Goal: Information Seeking & Learning: Learn about a topic

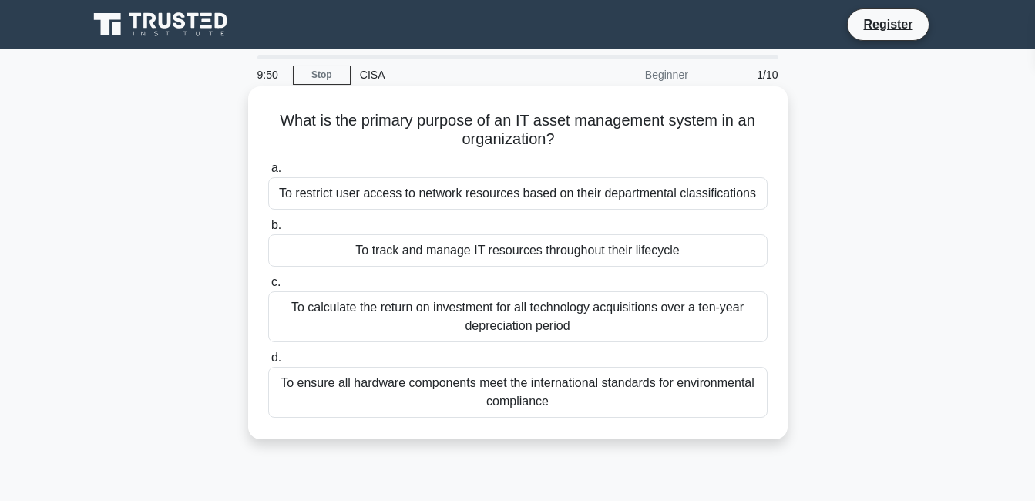
click at [618, 411] on div "What is the primary purpose of an IT asset management system in an organization…" at bounding box center [517, 262] width 527 height 341
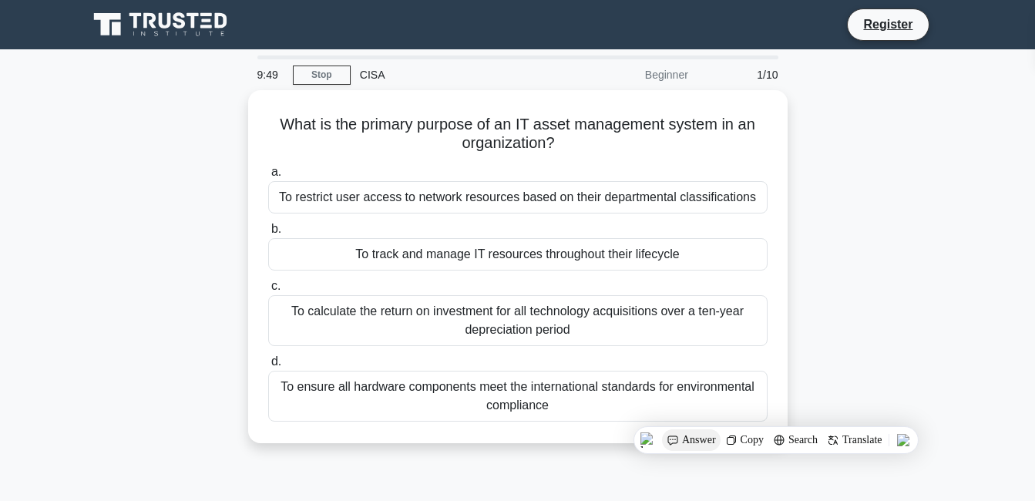
click at [721, 439] on div "Answer" at bounding box center [745, 440] width 48 height 22
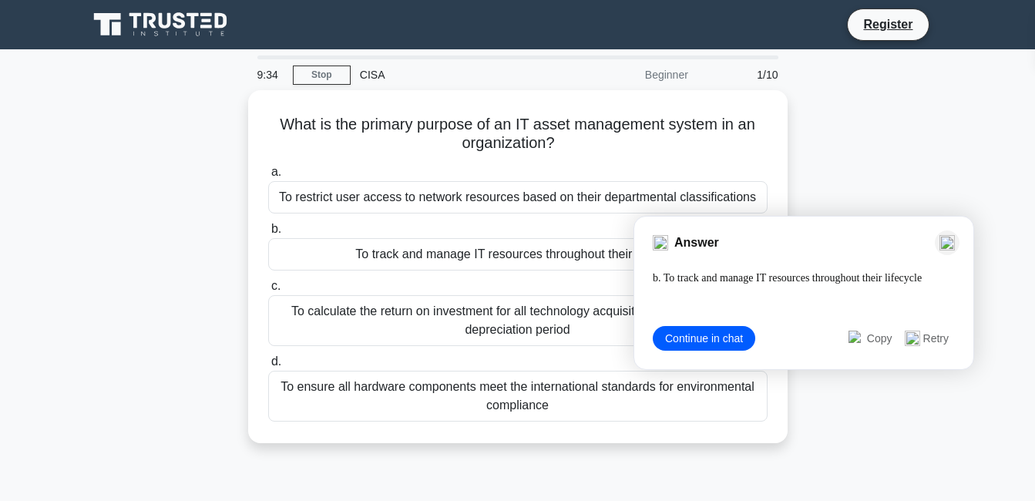
click at [946, 246] on img at bounding box center [946, 242] width 15 height 15
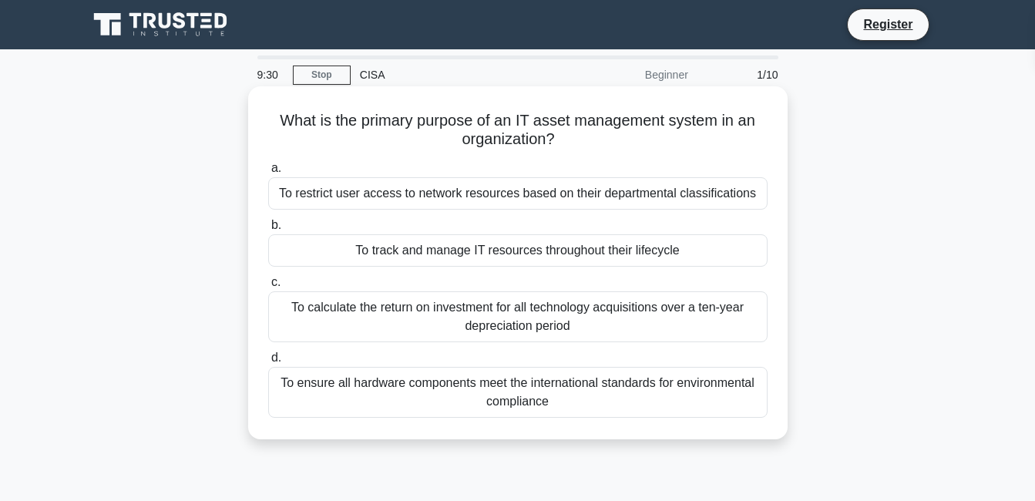
click at [298, 246] on div "To track and manage IT resources throughout their lifecycle" at bounding box center [517, 250] width 499 height 32
click at [268, 230] on input "b. To track and manage IT resources throughout their lifecycle" at bounding box center [268, 225] width 0 height 10
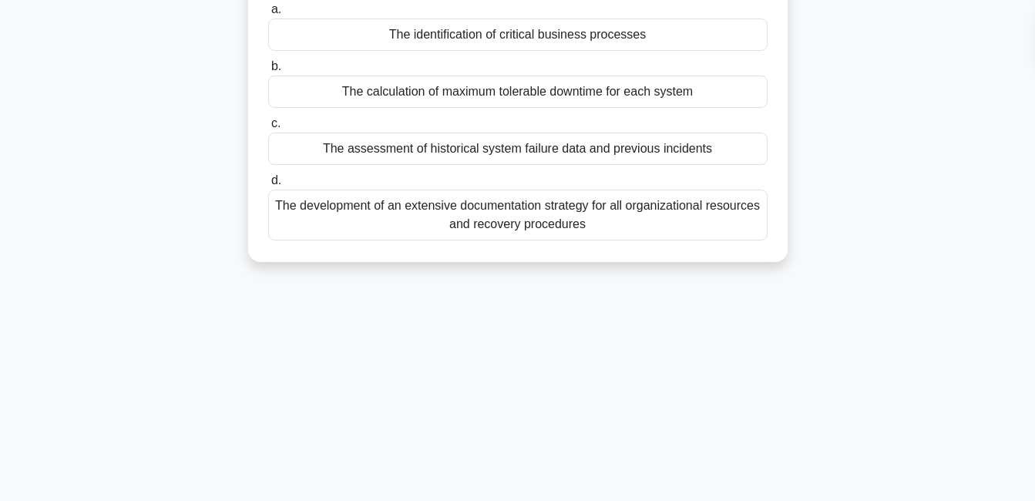
scroll to position [331, 0]
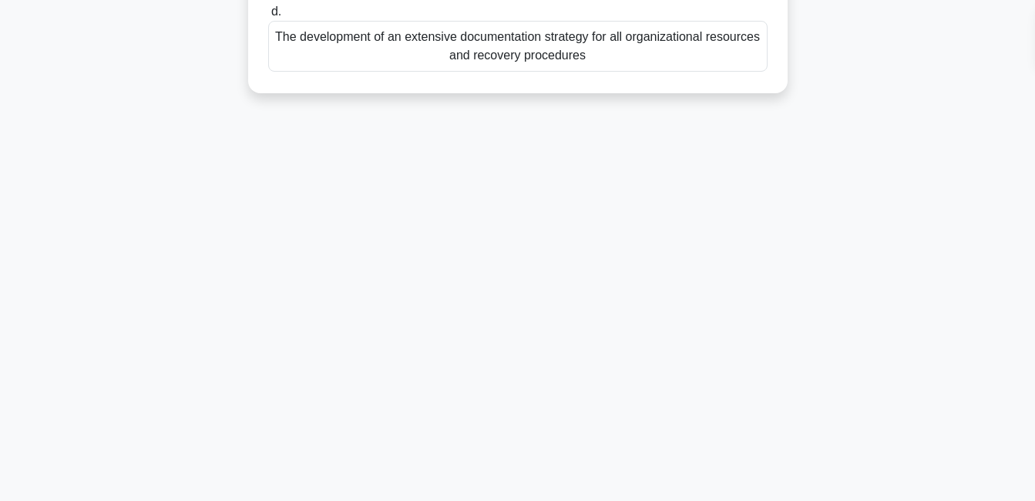
drag, startPoint x: 285, startPoint y: 118, endPoint x: 532, endPoint y: 519, distance: 471.2
click at [532, 500] on html "Register 9:16 Stop CISA" at bounding box center [517, 85] width 1035 height 832
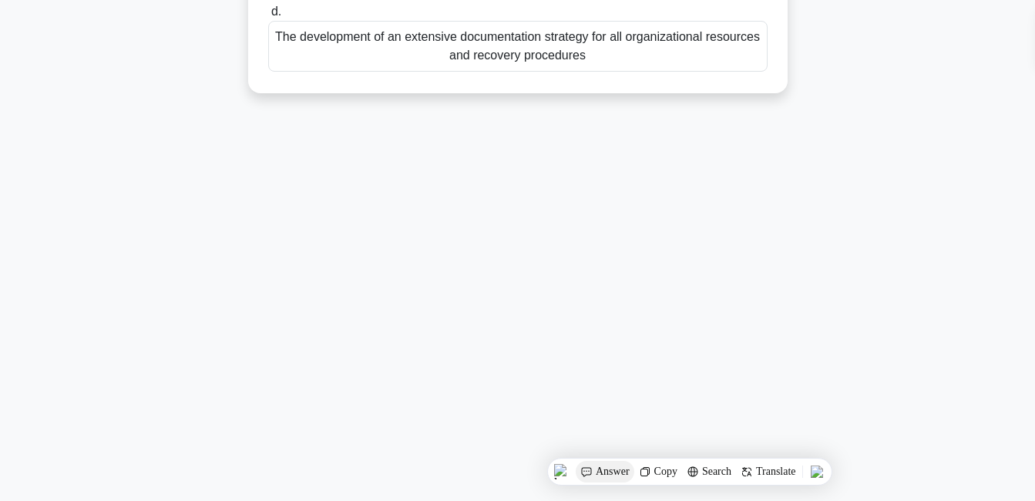
click at [589, 474] on img at bounding box center [586, 471] width 12 height 12
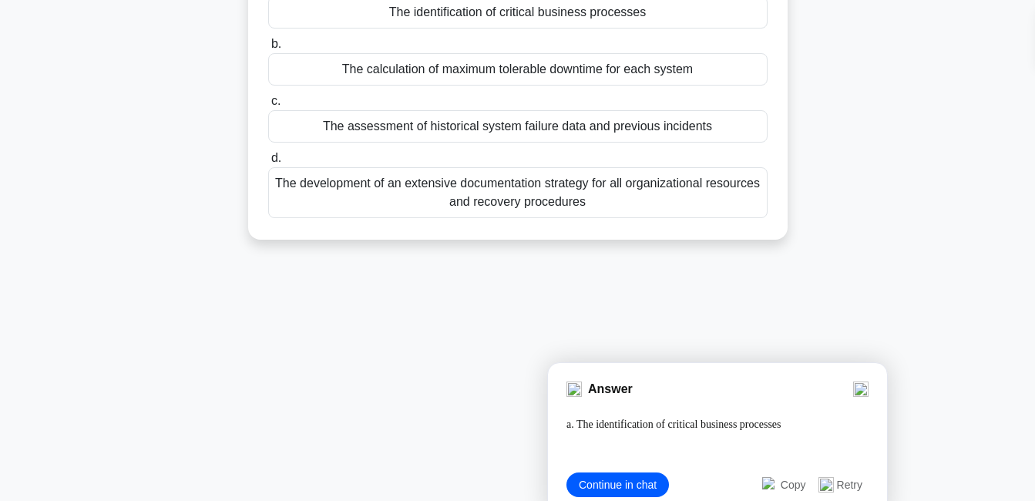
scroll to position [216, 0]
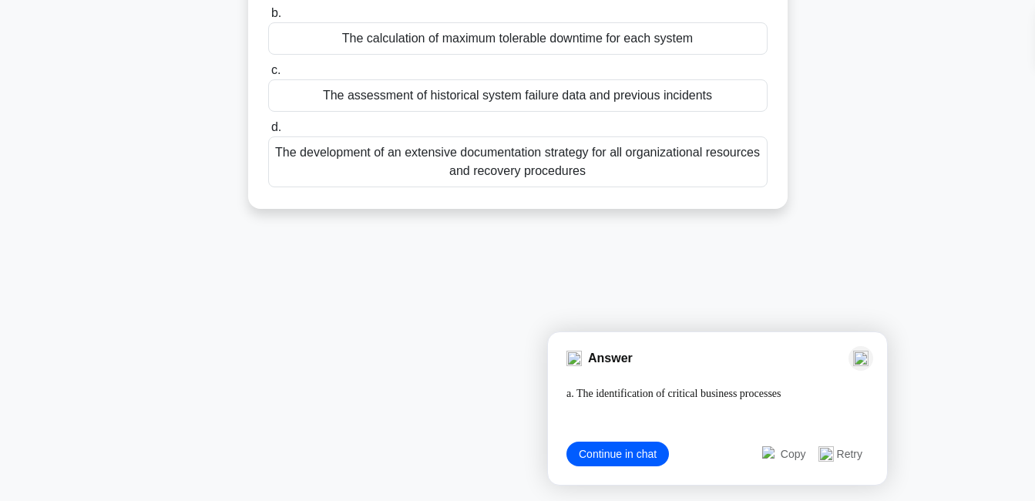
click at [868, 358] on div at bounding box center [860, 358] width 25 height 25
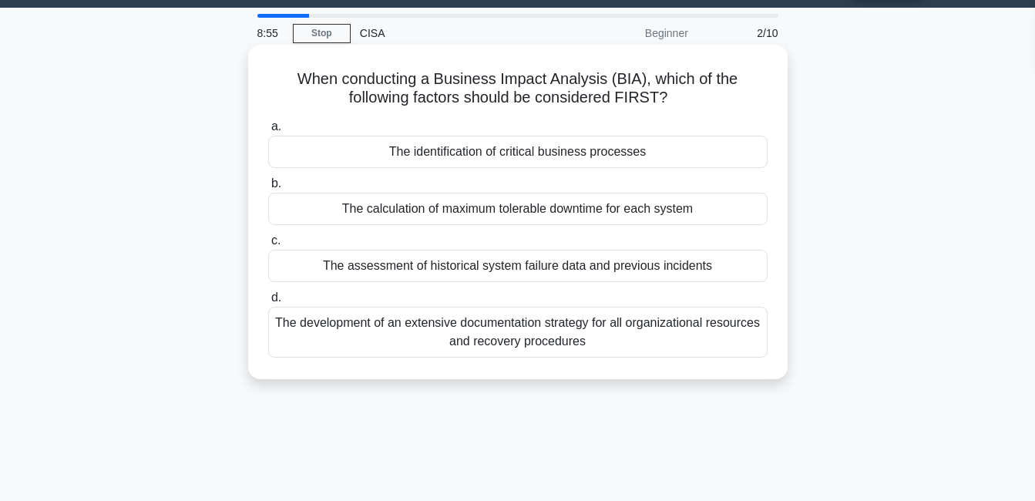
scroll to position [31, 0]
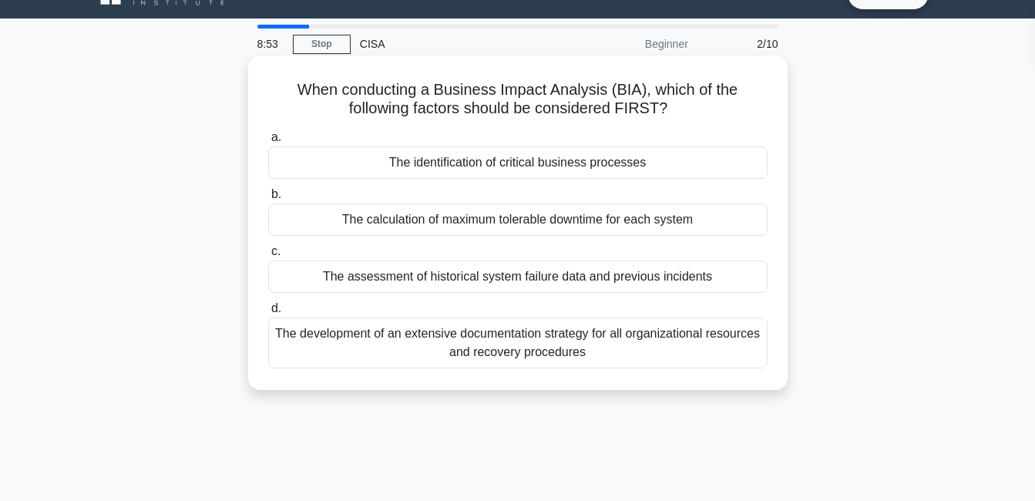
click at [455, 154] on div "The identification of critical business processes" at bounding box center [517, 162] width 499 height 32
click at [268, 143] on input "a. The identification of critical business processes" at bounding box center [268, 138] width 0 height 10
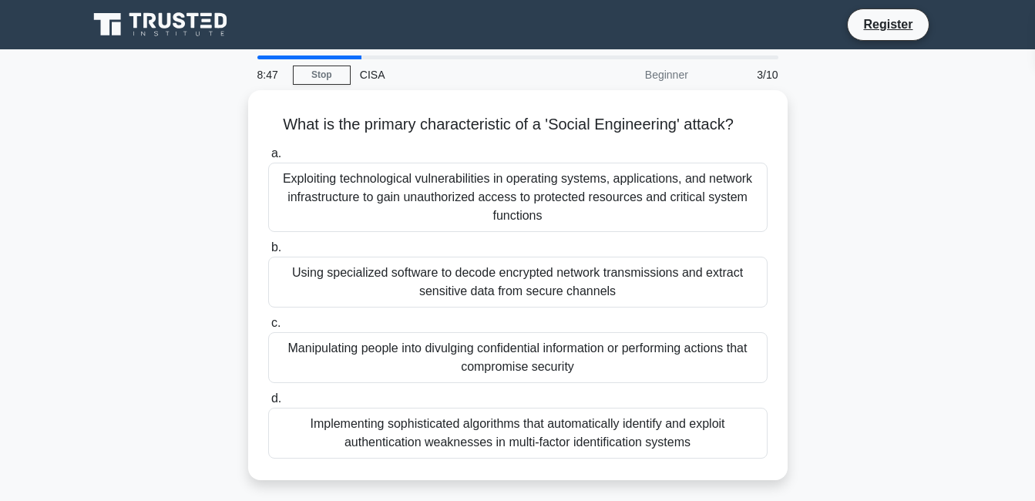
scroll to position [331, 0]
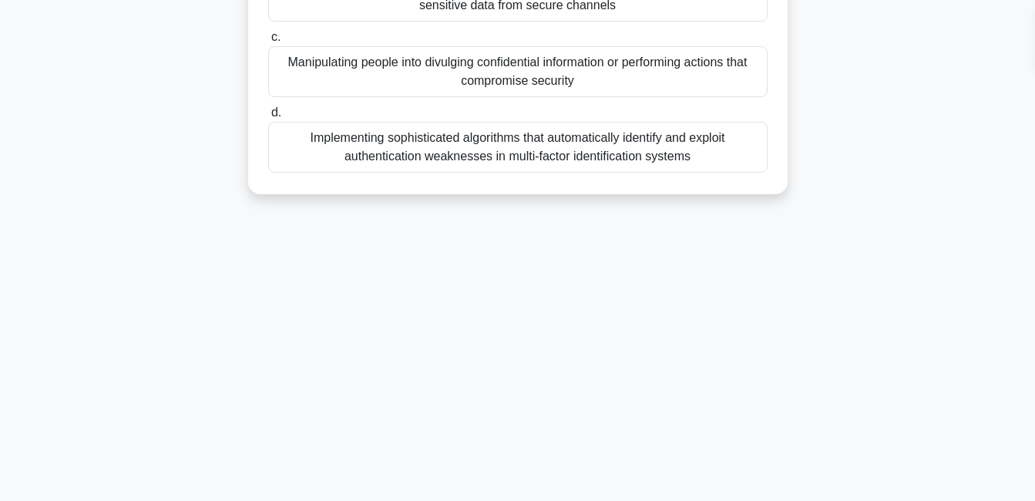
drag, startPoint x: 274, startPoint y: 113, endPoint x: 879, endPoint y: 534, distance: 736.7
click at [879, 500] on html "Register 8:47 Stop CISA" at bounding box center [517, 129] width 1035 height 832
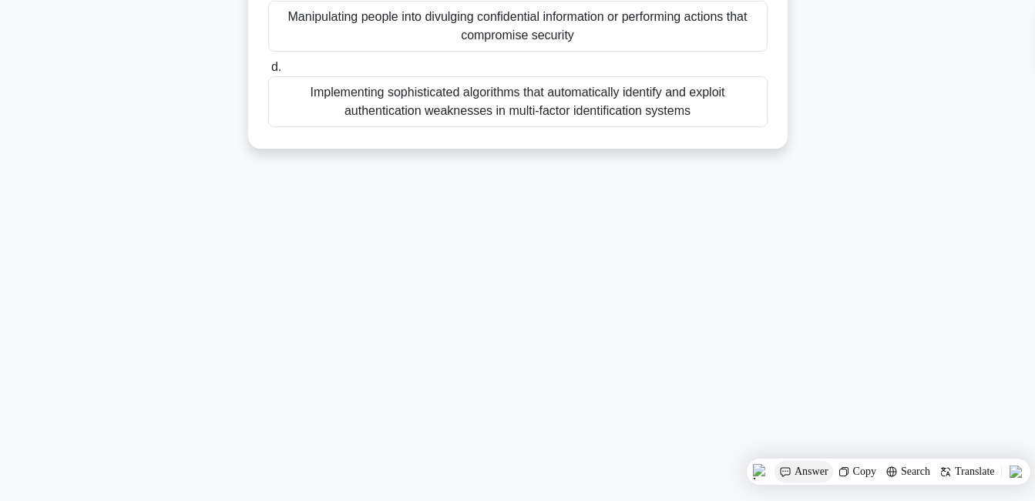
click at [833, 464] on div "Answer" at bounding box center [857, 472] width 48 height 22
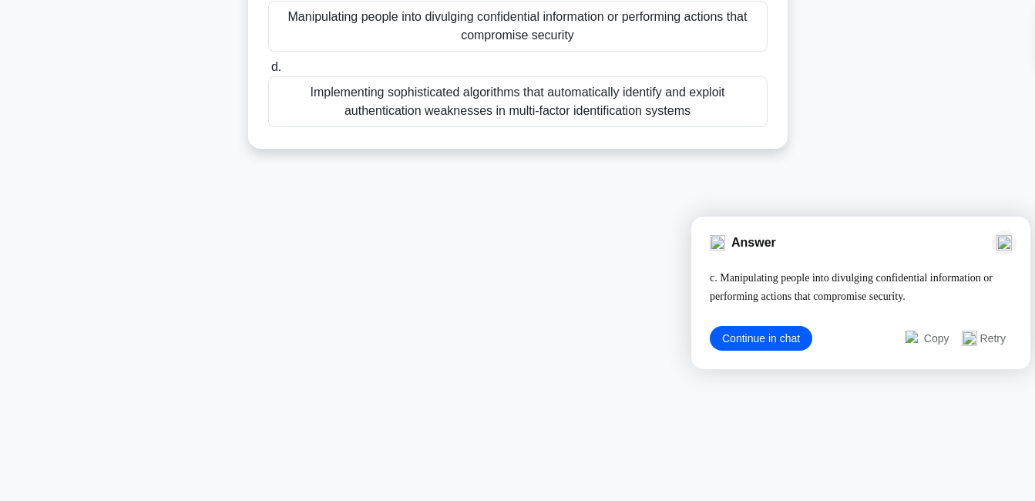
click at [1002, 236] on img at bounding box center [1003, 242] width 15 height 15
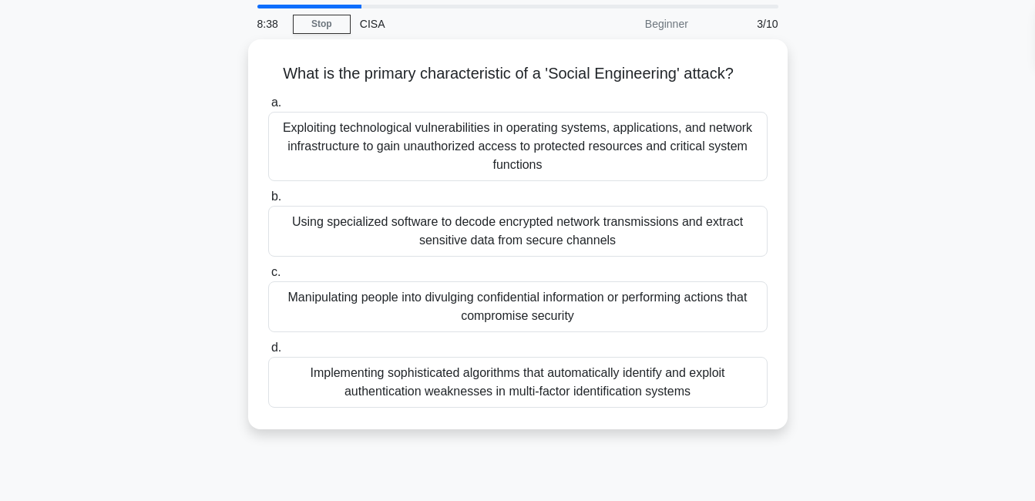
scroll to position [23, 0]
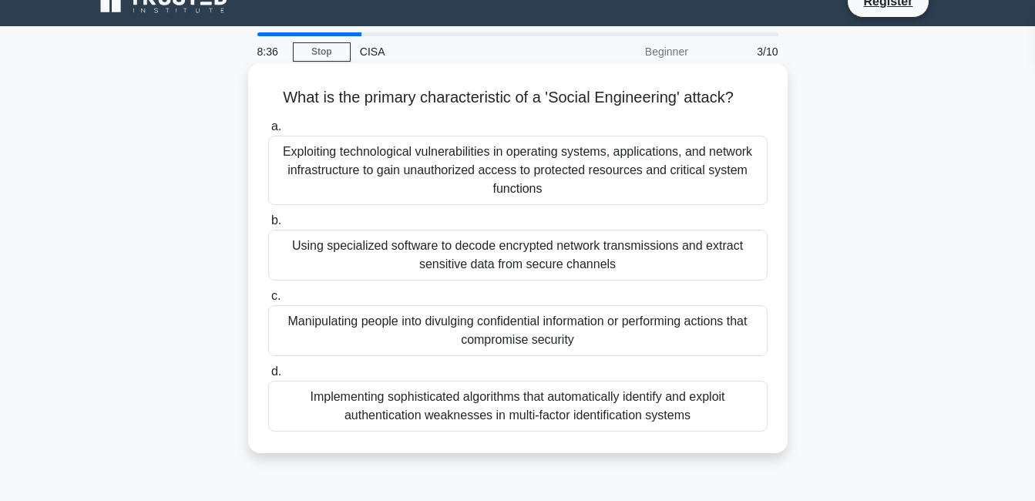
click at [645, 328] on div "Manipulating people into divulging confidential information or performing actio…" at bounding box center [517, 330] width 499 height 51
click at [268, 301] on input "c. Manipulating people into divulging confidential information or performing ac…" at bounding box center [268, 296] width 0 height 10
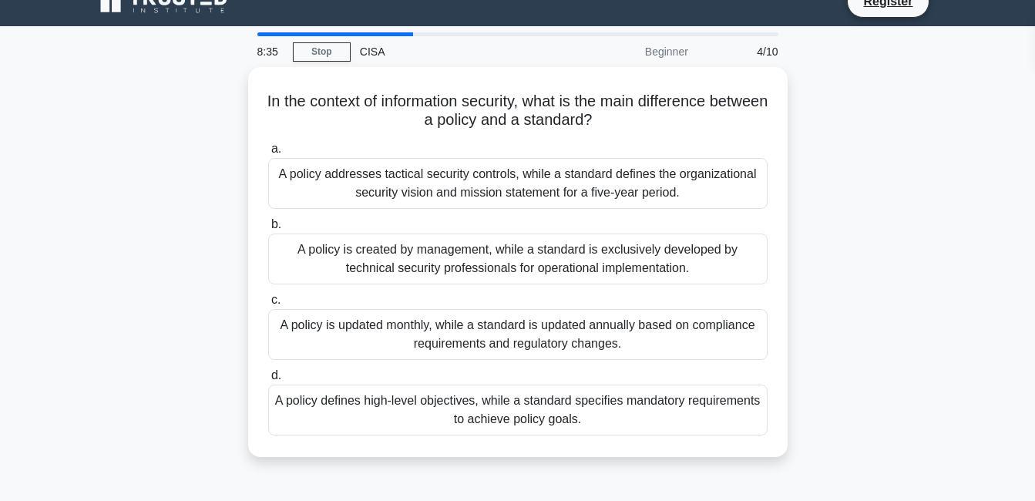
scroll to position [0, 0]
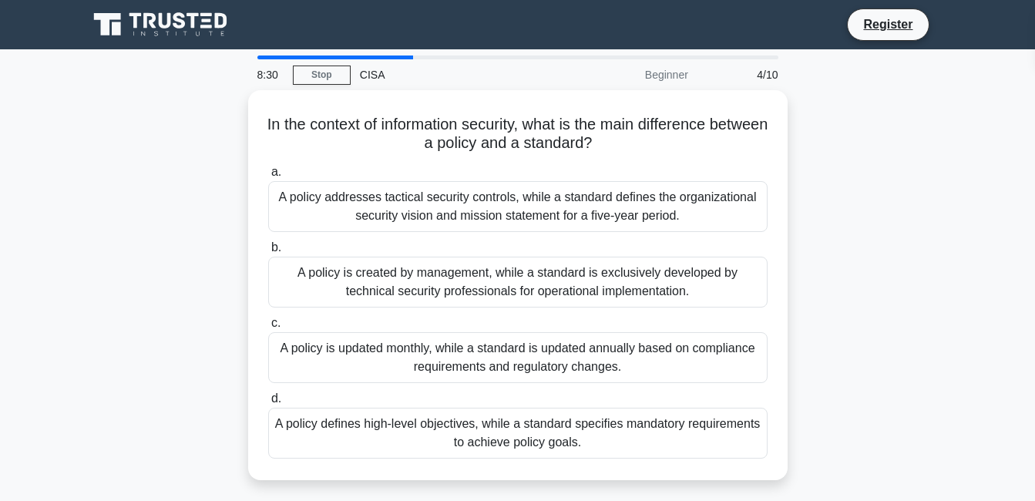
drag, startPoint x: 279, startPoint y: 116, endPoint x: 797, endPoint y: 482, distance: 634.2
click at [797, 482] on div "In the context of information security, what is the main difference between a p…" at bounding box center [518, 294] width 879 height 408
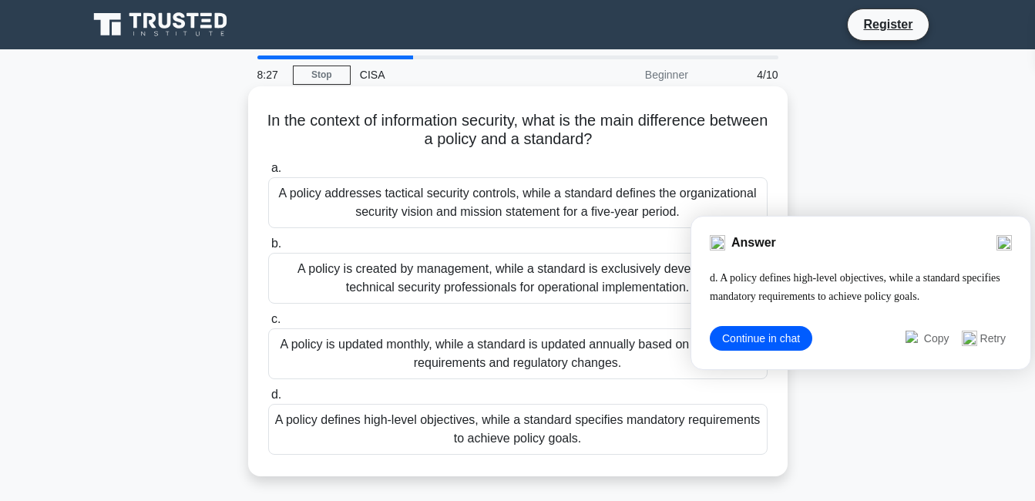
click at [604, 377] on div "A policy is updated monthly, while a standard is updated annually based on comp…" at bounding box center [517, 353] width 499 height 51
click at [268, 324] on input "c. A policy is updated monthly, while a standard is updated annually based on c…" at bounding box center [268, 319] width 0 height 10
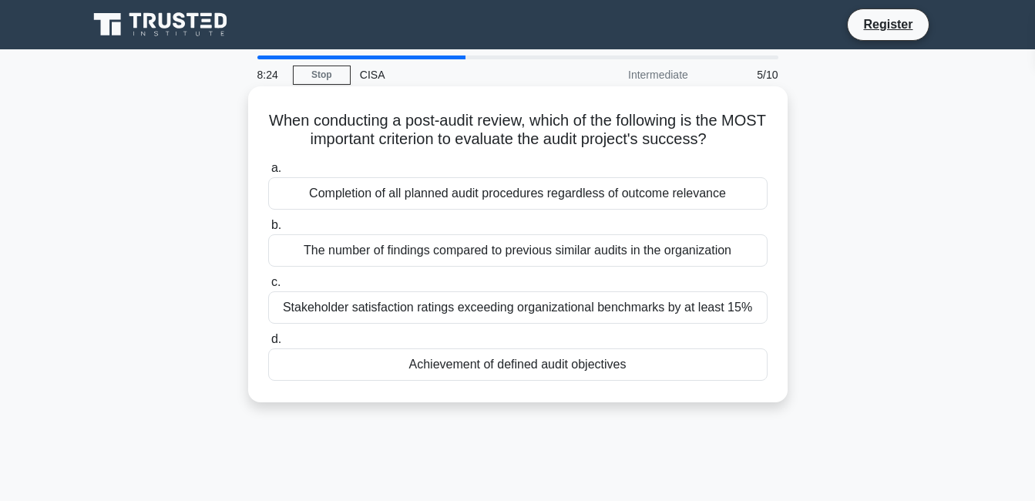
click at [353, 351] on div "Achievement of defined audit objectives" at bounding box center [517, 364] width 499 height 32
click at [268, 344] on input "d. Achievement of defined audit objectives" at bounding box center [268, 339] width 0 height 10
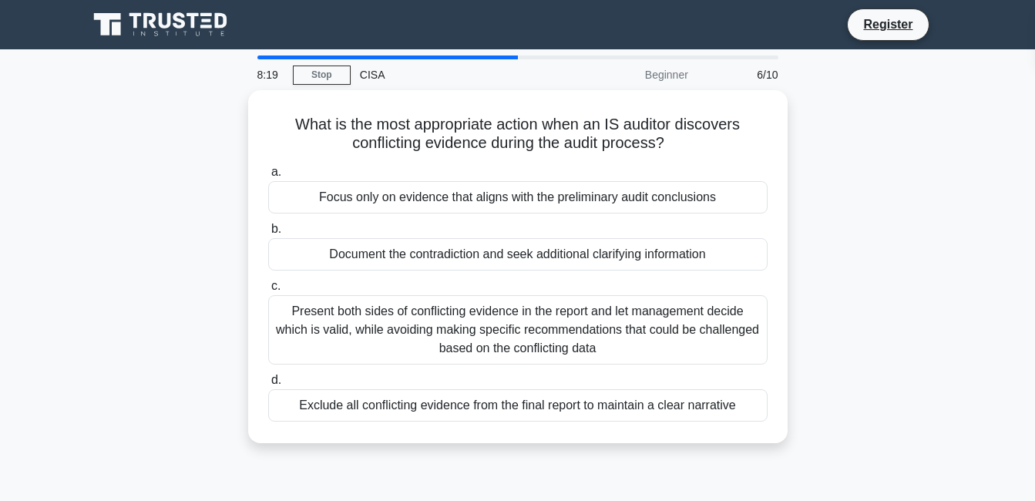
drag, startPoint x: 280, startPoint y: 109, endPoint x: 758, endPoint y: 447, distance: 586.1
click at [758, 447] on div "What is the most appropriate action when an IS auditor discovers conflicting ev…" at bounding box center [518, 275] width 879 height 371
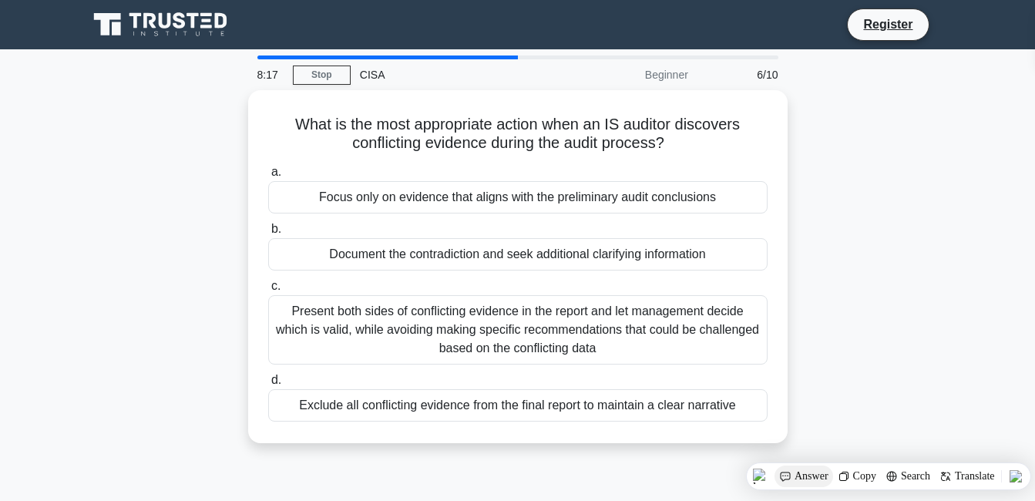
click at [833, 469] on div "Answer" at bounding box center [857, 476] width 48 height 22
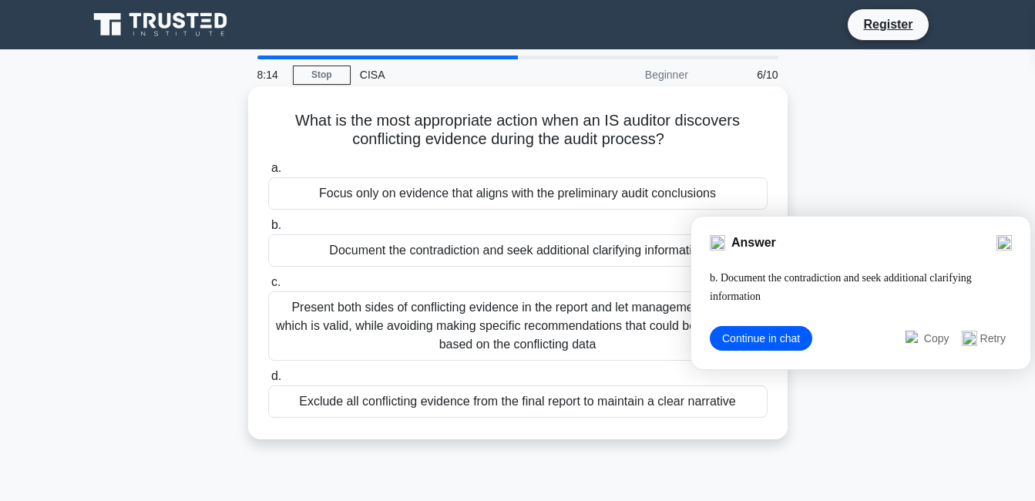
click at [549, 260] on div "Document the contradiction and seek additional clarifying information" at bounding box center [517, 250] width 499 height 32
click at [268, 230] on input "b. Document the contradiction and seek additional clarifying information" at bounding box center [268, 225] width 0 height 10
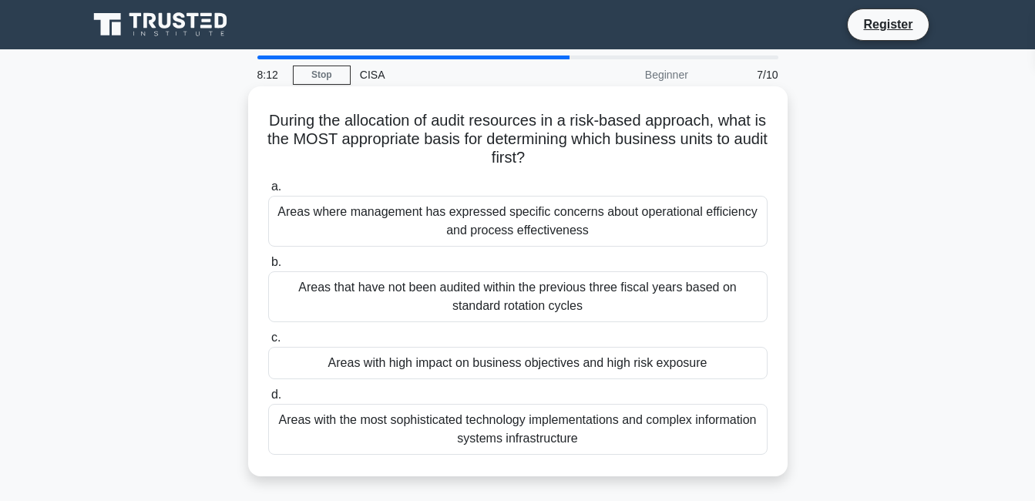
click at [503, 306] on div "Areas that have not been audited within the previous three fiscal years based o…" at bounding box center [517, 296] width 499 height 51
click at [268, 267] on input "b. Areas that have not been audited within the previous three fiscal years base…" at bounding box center [268, 262] width 0 height 10
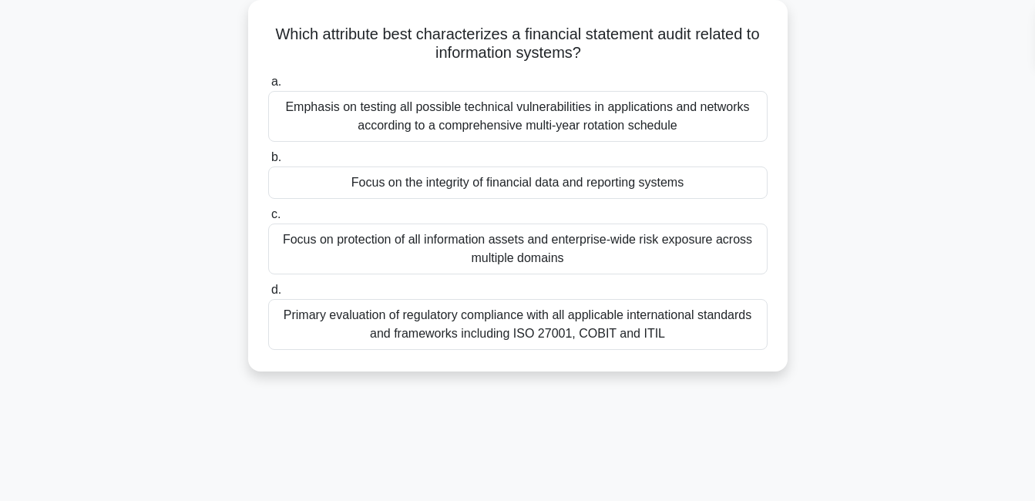
drag, startPoint x: 255, startPoint y: 109, endPoint x: 879, endPoint y: 492, distance: 731.9
click at [879, 492] on div "8:05 Stop CISA Intermediate 8/10 Which attribute best characterizes a financial…" at bounding box center [518, 350] width 879 height 771
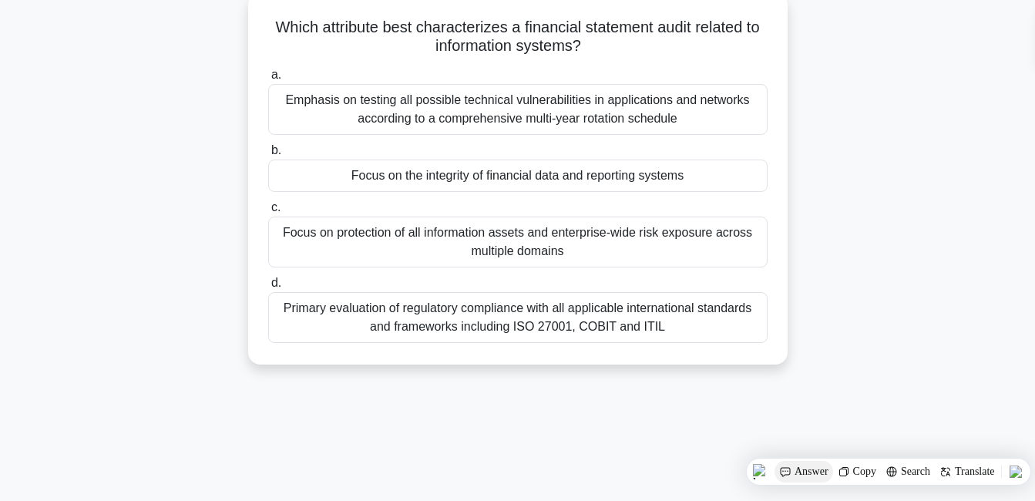
click at [833, 463] on div "Answer" at bounding box center [857, 472] width 48 height 22
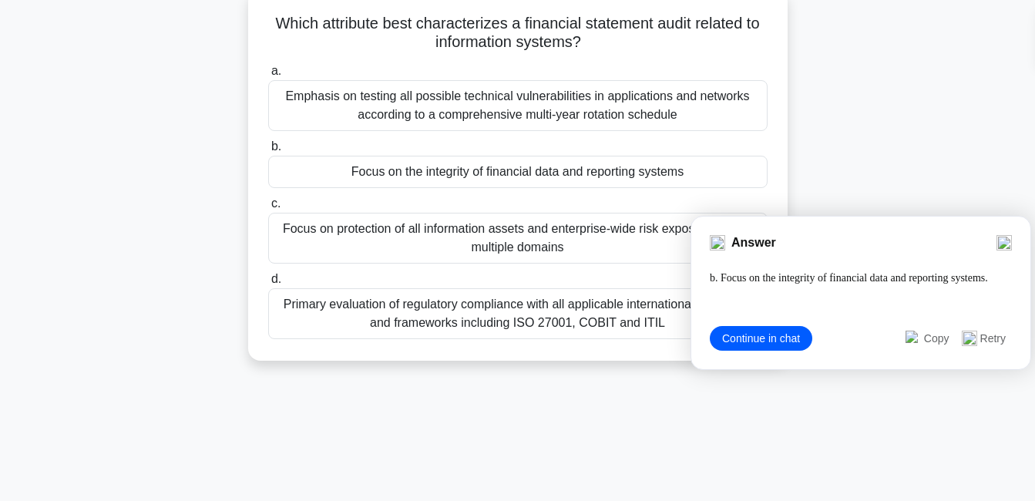
click at [614, 246] on div "Focus on protection of all information assets and enterprise-wide risk exposure…" at bounding box center [517, 238] width 499 height 51
click at [268, 209] on input "c. Focus on protection of all information assets and enterprise-wide risk expos…" at bounding box center [268, 204] width 0 height 10
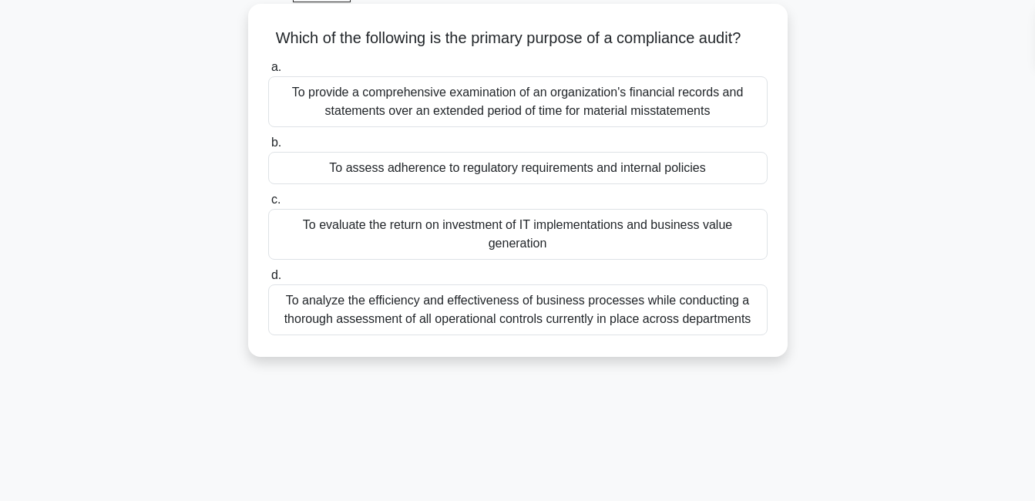
scroll to position [0, 0]
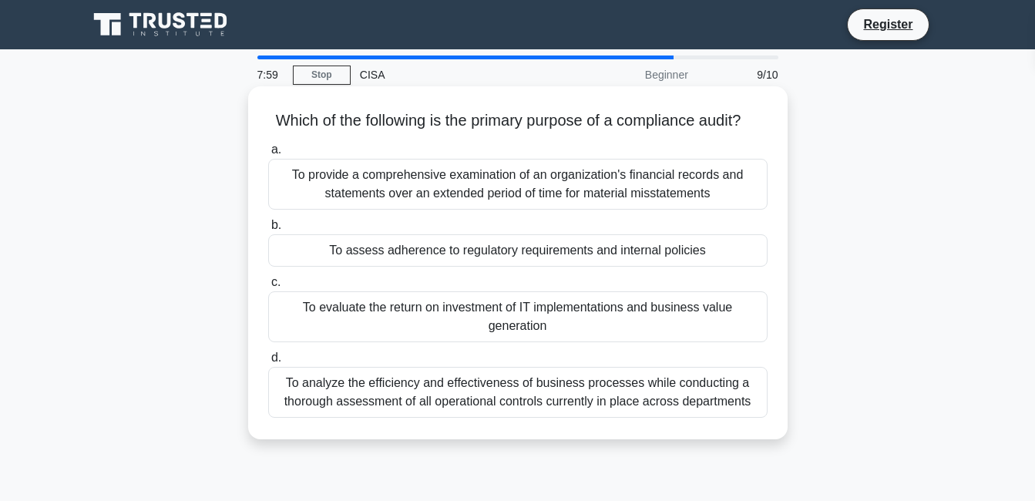
click at [451, 175] on label "a. To provide a comprehensive examination of an organization's financial record…" at bounding box center [517, 174] width 499 height 69
click at [268, 155] on input "a. To provide a comprehensive examination of an organization's financial record…" at bounding box center [268, 150] width 0 height 10
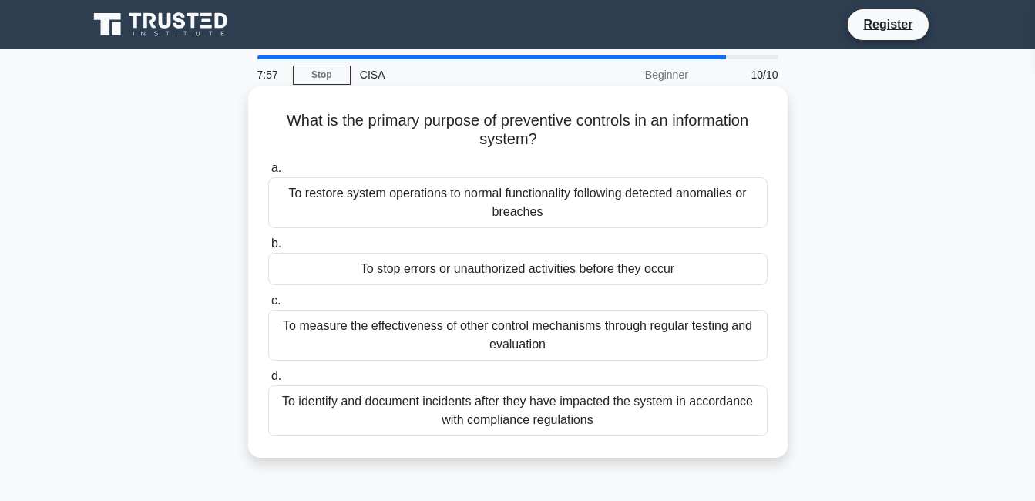
click at [426, 276] on div "To stop errors or unauthorized activities before they occur" at bounding box center [517, 269] width 499 height 32
click at [268, 249] on input "b. To stop errors or unauthorized activities before they occur" at bounding box center [268, 244] width 0 height 10
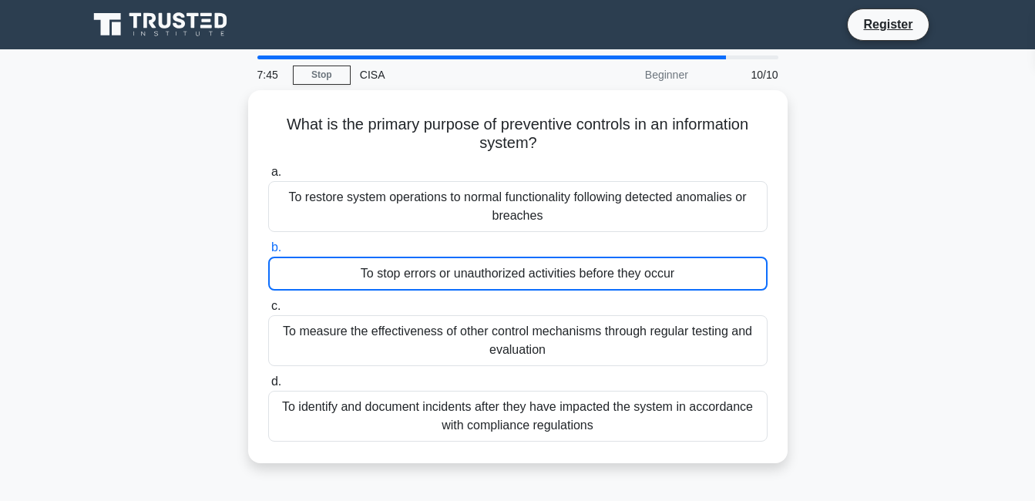
drag, startPoint x: 271, startPoint y: 113, endPoint x: 963, endPoint y: 440, distance: 764.6
click at [963, 440] on main "7:45 Stop CISA Beginner 10/10 What is the primary purpose of preventive control…" at bounding box center [517, 440] width 1035 height 783
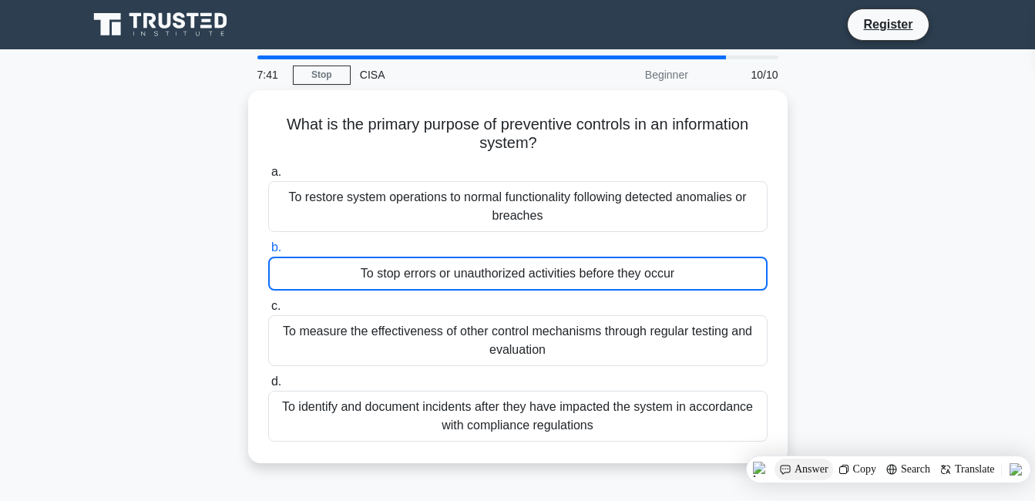
click at [833, 459] on div "Answer" at bounding box center [857, 470] width 48 height 22
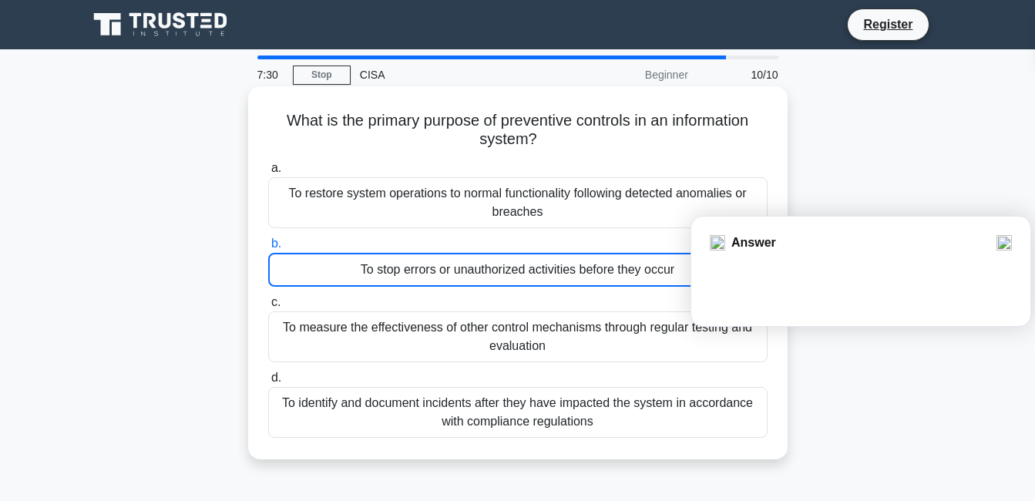
click at [670, 247] on label "b. To stop errors or unauthorized activities before they occur" at bounding box center [517, 260] width 499 height 52
click at [268, 247] on input "b. To stop errors or unauthorized activities before they occur" at bounding box center [268, 244] width 0 height 10
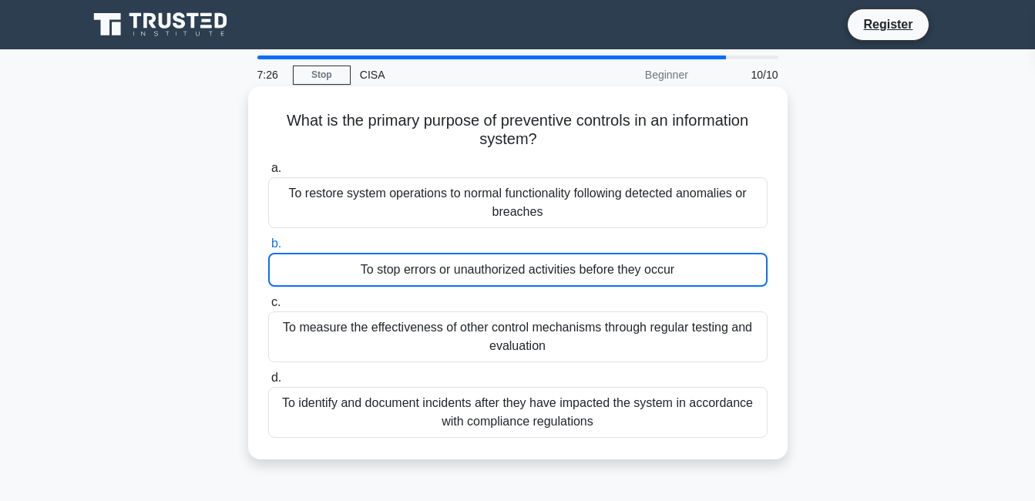
click at [333, 265] on div "To stop errors or unauthorized activities before they occur" at bounding box center [517, 270] width 499 height 34
click at [268, 249] on input "b. To stop errors or unauthorized activities before they occur" at bounding box center [268, 244] width 0 height 10
click at [325, 273] on div "To stop errors or unauthorized activities before they occur" at bounding box center [517, 270] width 499 height 34
click at [268, 249] on input "b. To stop errors or unauthorized activities before they occur" at bounding box center [268, 244] width 0 height 10
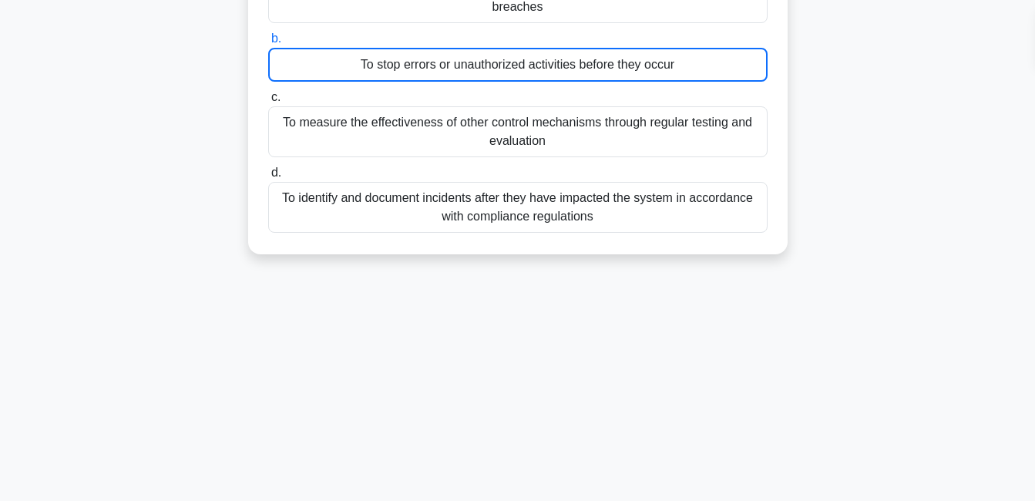
scroll to position [331, 0]
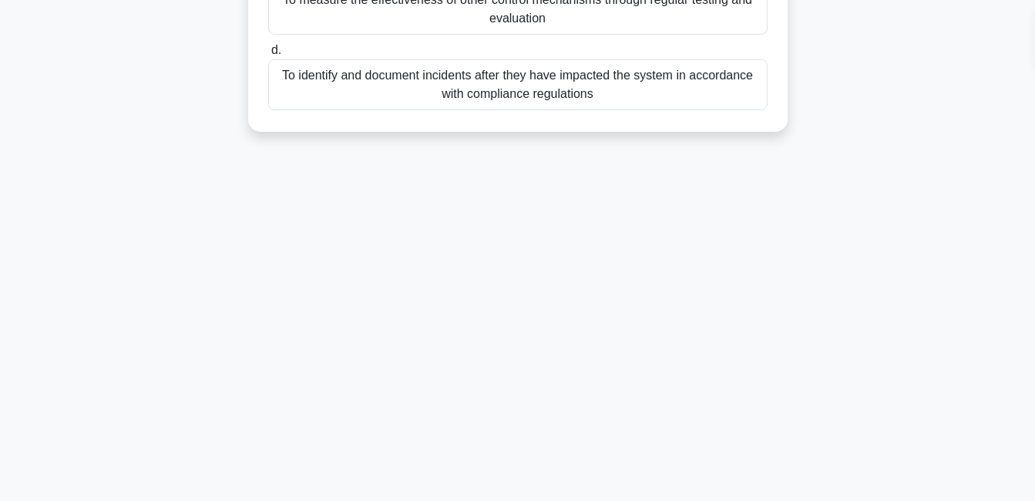
drag, startPoint x: 280, startPoint y: 114, endPoint x: 797, endPoint y: 516, distance: 655.1
click at [797, 500] on html "Register 7:21 Stop CISA" at bounding box center [517, 85] width 1035 height 832
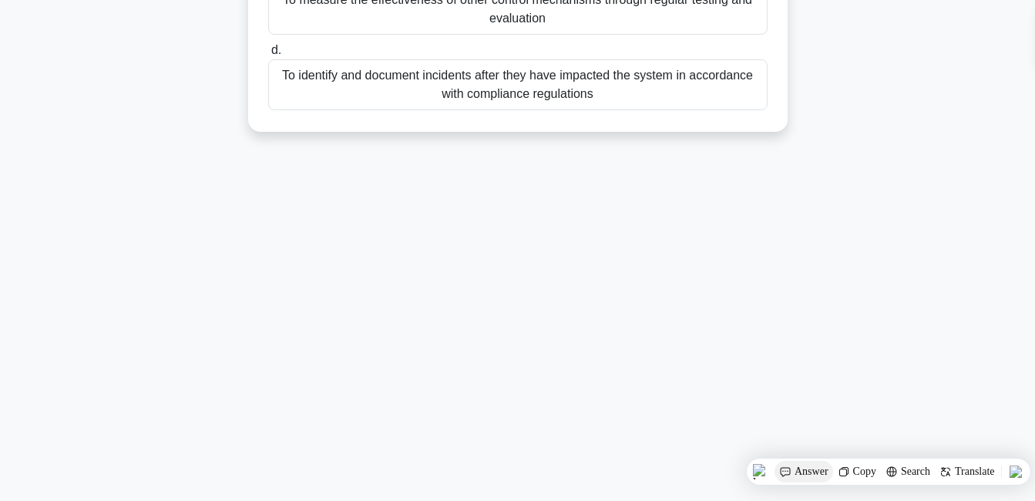
click at [833, 476] on div "Answer" at bounding box center [857, 472] width 48 height 22
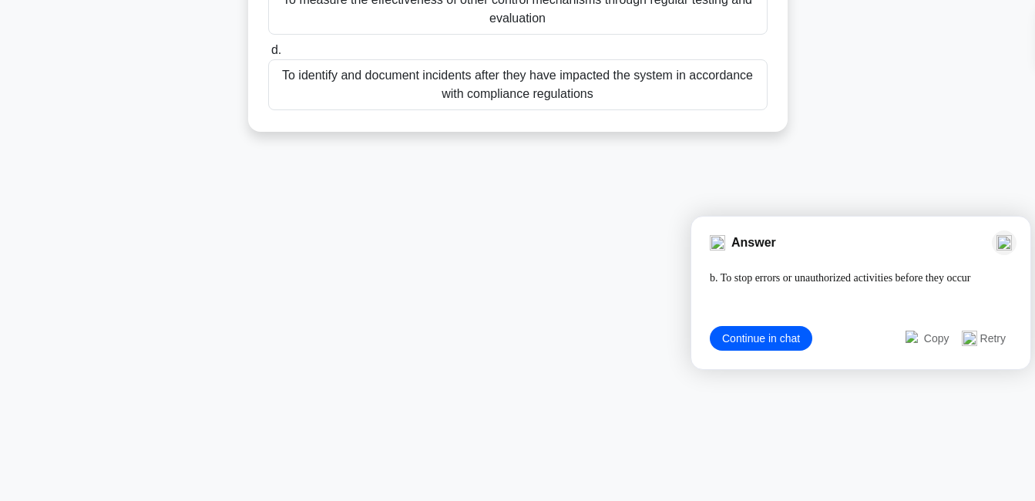
click at [1003, 244] on img at bounding box center [1003, 242] width 15 height 15
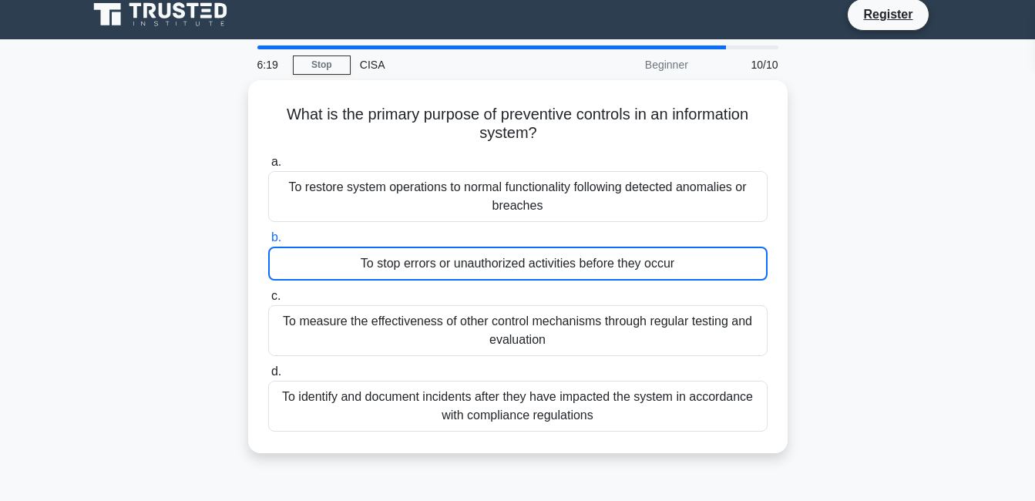
scroll to position [0, 0]
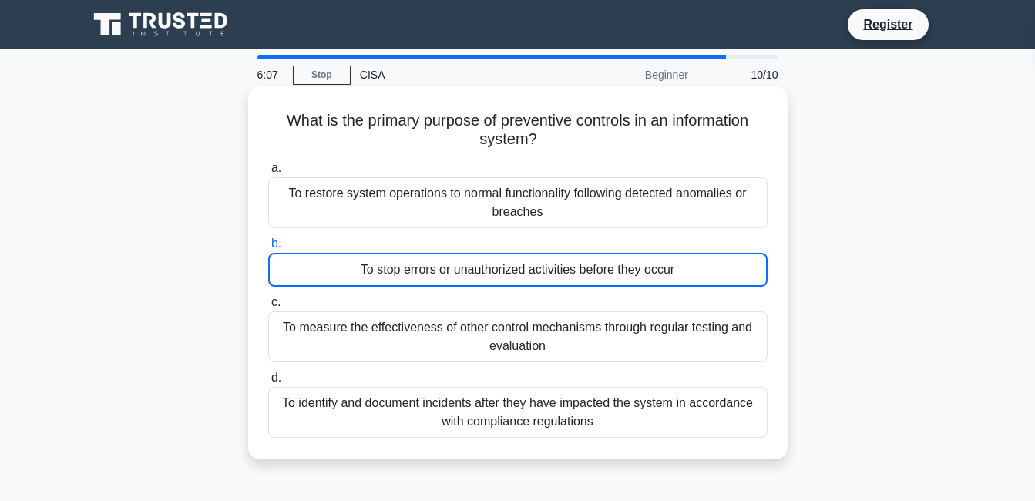
drag, startPoint x: 270, startPoint y: 120, endPoint x: 539, endPoint y: 427, distance: 408.4
click at [539, 427] on div "What is the primary purpose of preventive controls in an information system? .s…" at bounding box center [517, 272] width 527 height 361
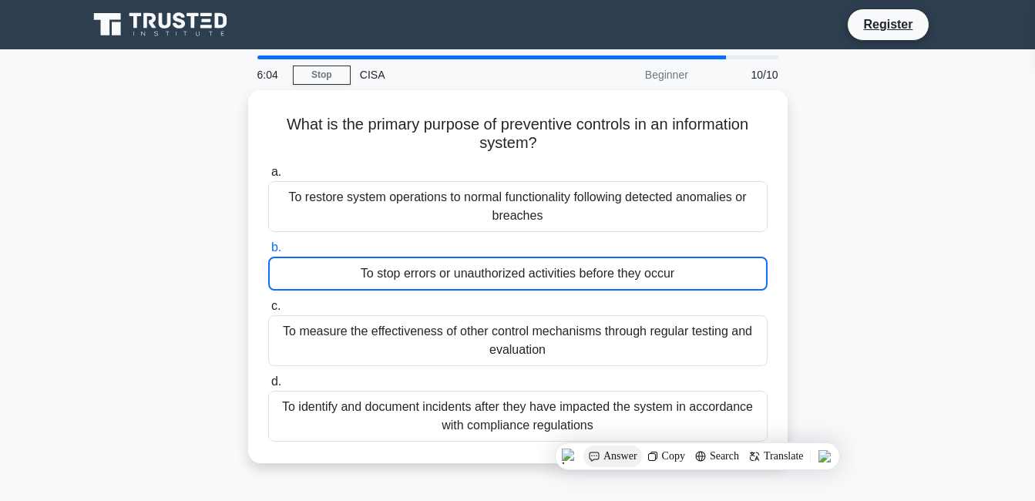
click at [621, 456] on span "Answer" at bounding box center [620, 456] width 34 height 12
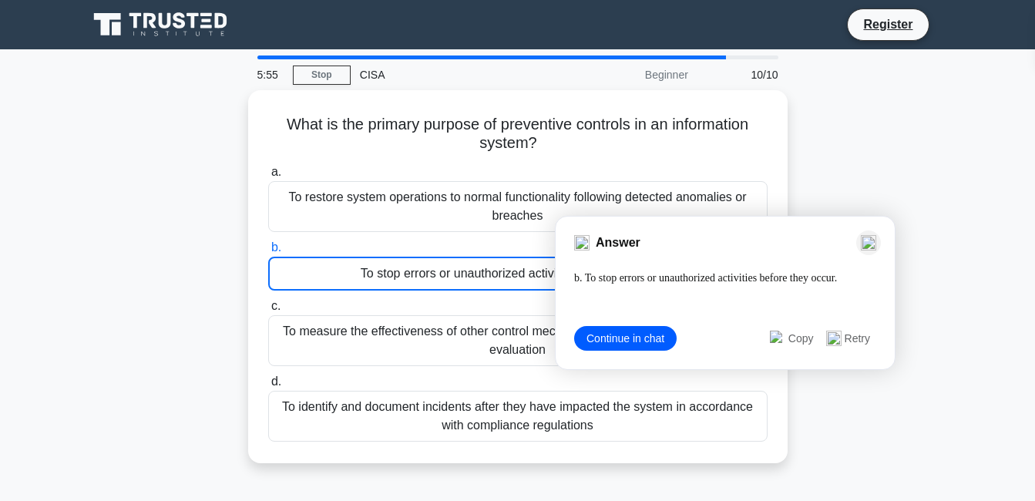
click at [868, 240] on img at bounding box center [868, 242] width 15 height 15
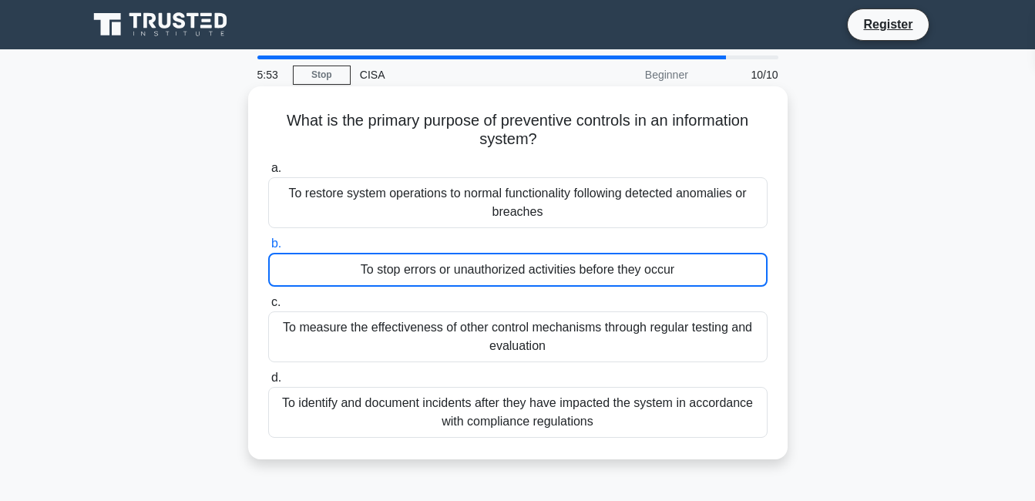
click at [412, 263] on div "To stop errors or unauthorized activities before they occur" at bounding box center [517, 270] width 499 height 34
click at [268, 249] on input "b. To stop errors or unauthorized activities before they occur" at bounding box center [268, 244] width 0 height 10
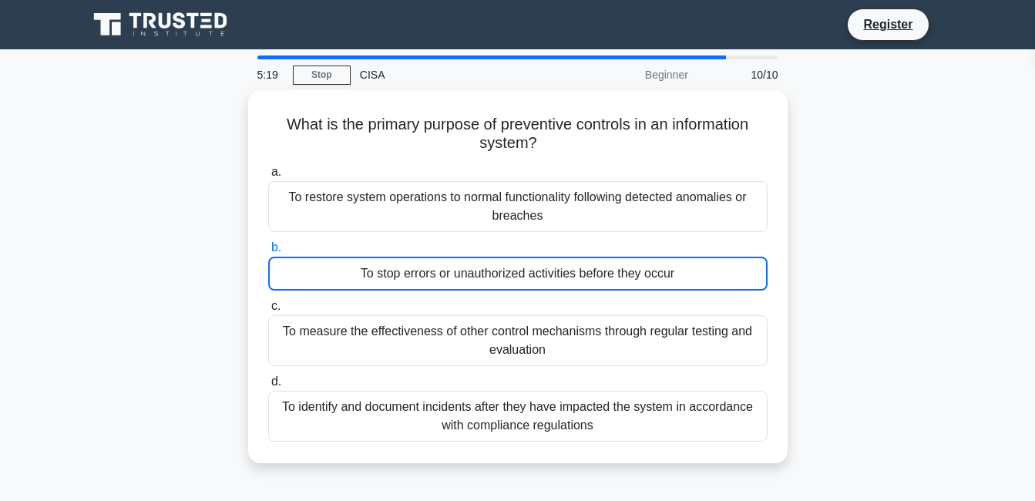
scroll to position [331, 0]
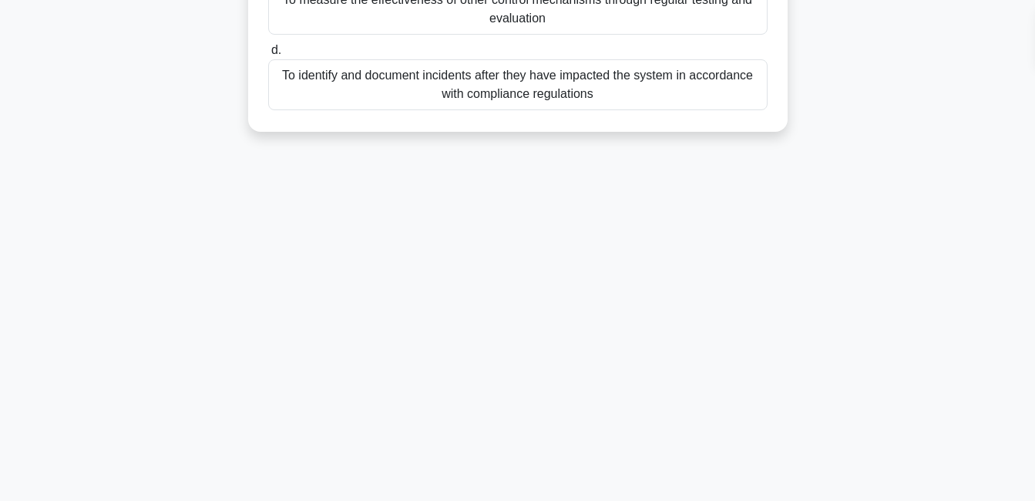
drag, startPoint x: 268, startPoint y: 118, endPoint x: 588, endPoint y: 534, distance: 524.8
click at [588, 500] on html "Register 5:19 Stop CISA" at bounding box center [517, 85] width 1035 height 832
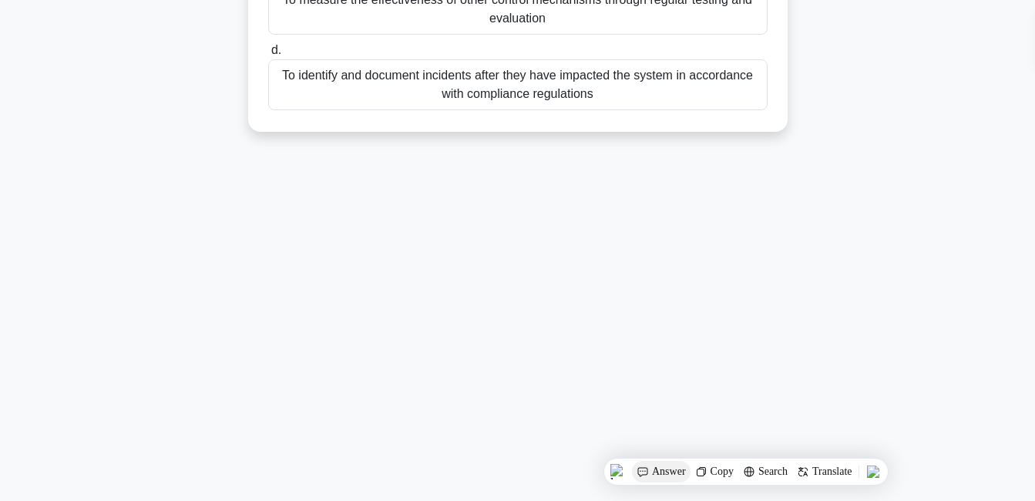
click at [653, 472] on span "Answer" at bounding box center [669, 471] width 34 height 12
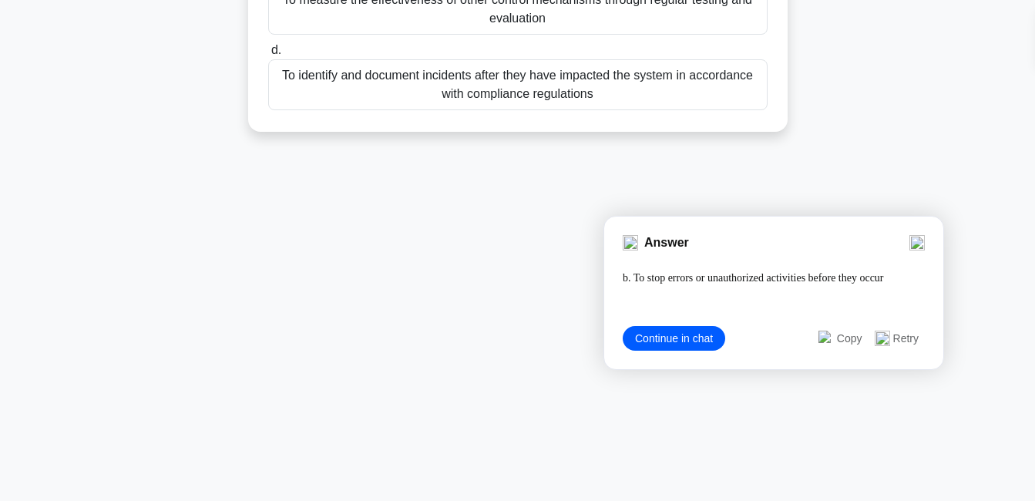
click at [594, 199] on div "5:11 Stop CISA Beginner 10/10 What is the primary purpose of preventive control…" at bounding box center [518, 109] width 879 height 771
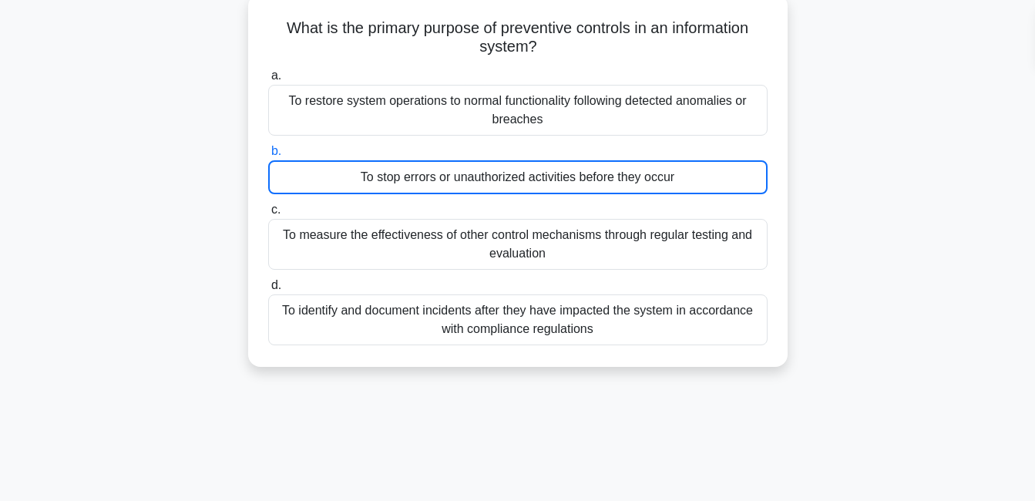
scroll to position [0, 0]
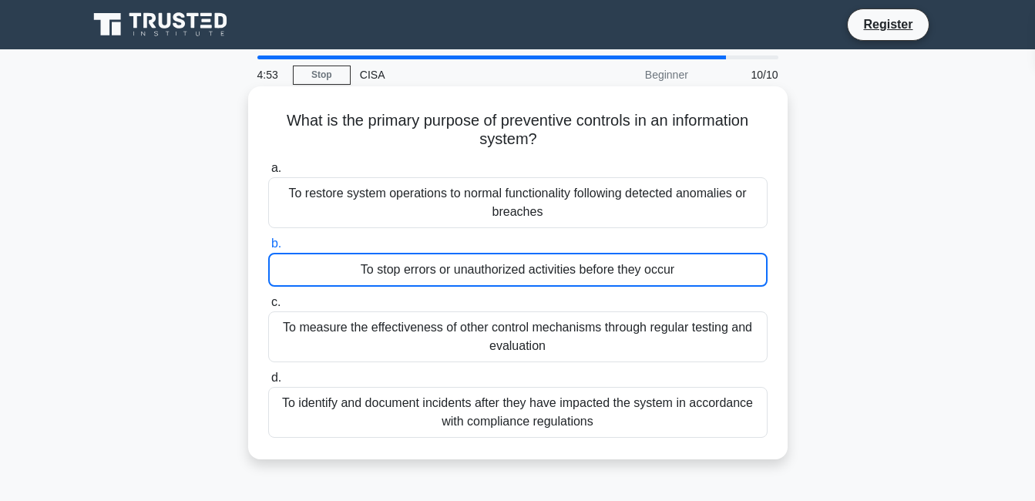
drag, startPoint x: 273, startPoint y: 109, endPoint x: 576, endPoint y: 455, distance: 459.8
click at [576, 455] on div "What is the primary purpose of preventive controls in an information system? .s…" at bounding box center [517, 272] width 539 height 373
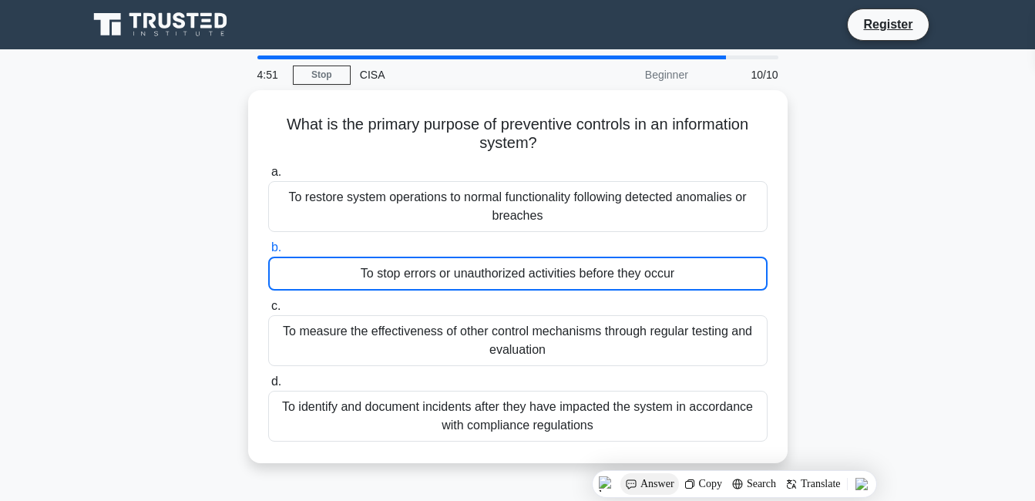
click at [643, 488] on span "Answer" at bounding box center [657, 484] width 34 height 12
click at [240, 244] on div "What is the primary purpose of preventive controls in an information system? .s…" at bounding box center [518, 285] width 879 height 391
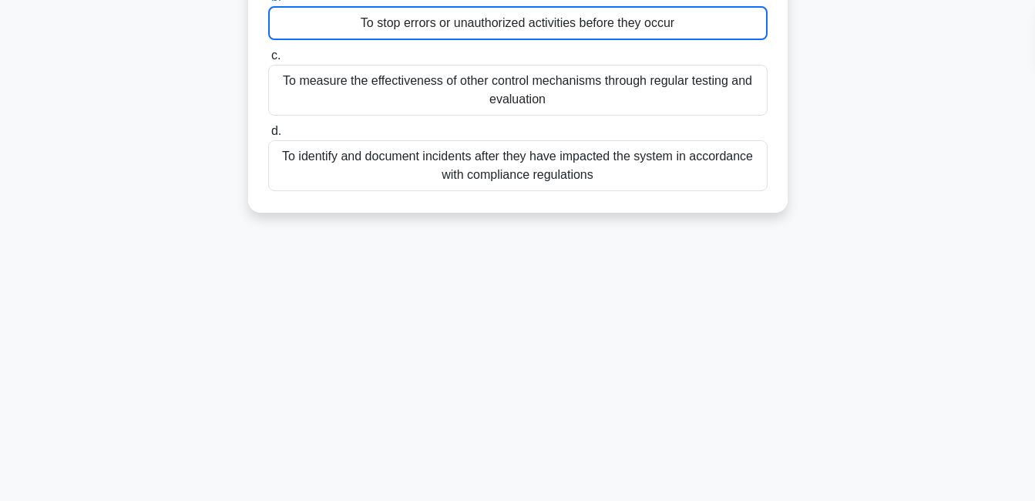
scroll to position [331, 0]
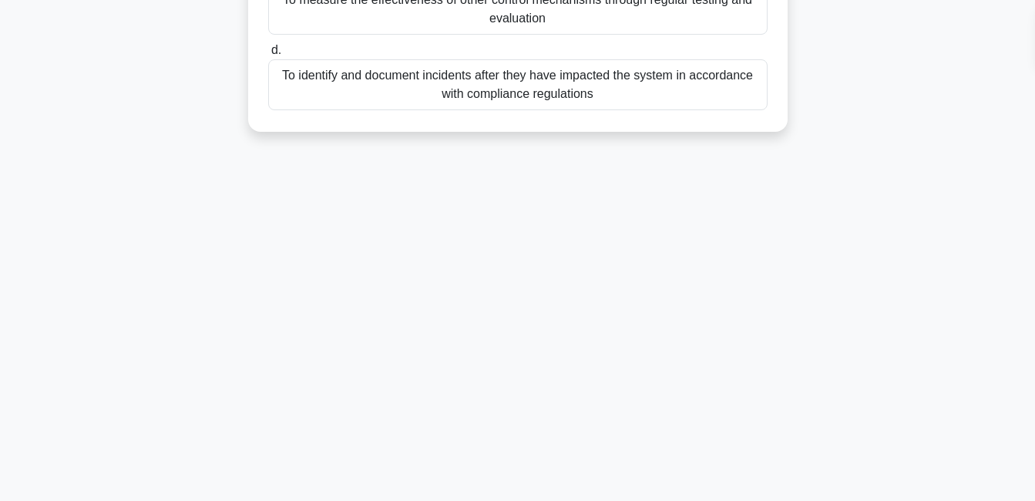
drag, startPoint x: 269, startPoint y: 106, endPoint x: 556, endPoint y: 528, distance: 510.4
click at [556, 500] on html "Register 4:36 Stop CISA" at bounding box center [517, 85] width 1035 height 832
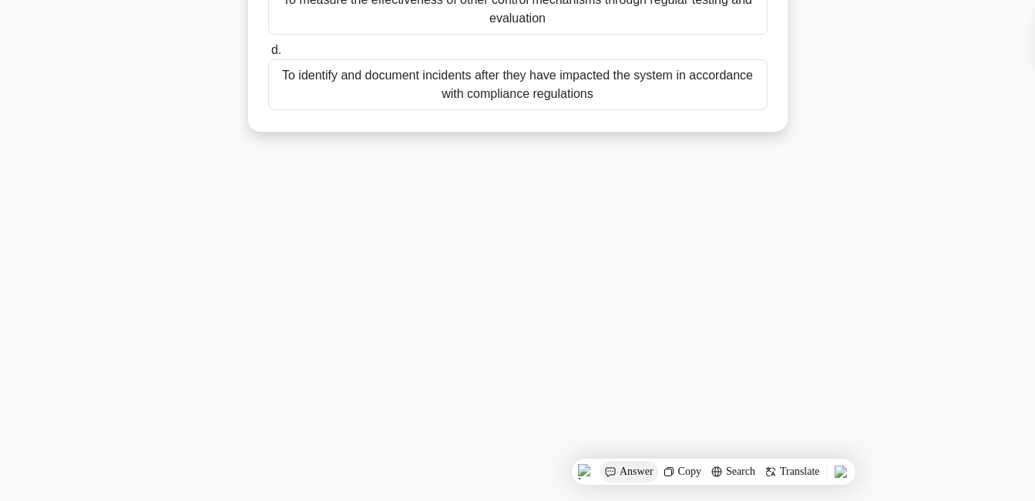
click at [658, 465] on div "Answer" at bounding box center [682, 472] width 48 height 22
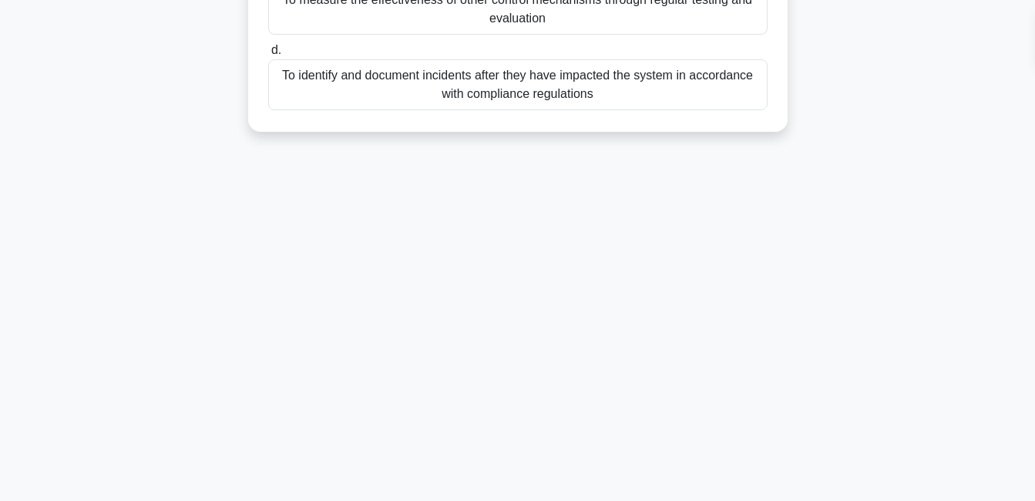
click at [479, 334] on div "4:21 Stop CISA Beginner 10/10 What is the primary purpose of preventive control…" at bounding box center [518, 109] width 879 height 771
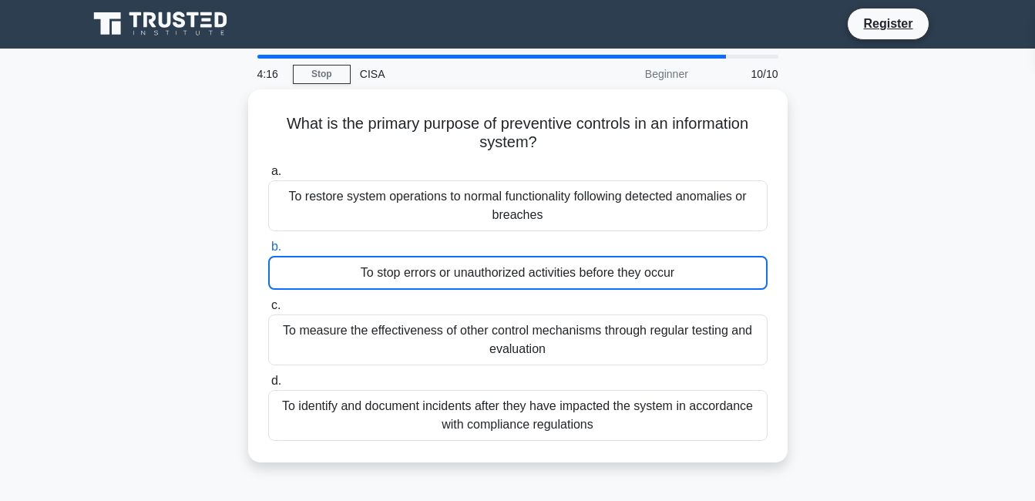
scroll to position [0, 0]
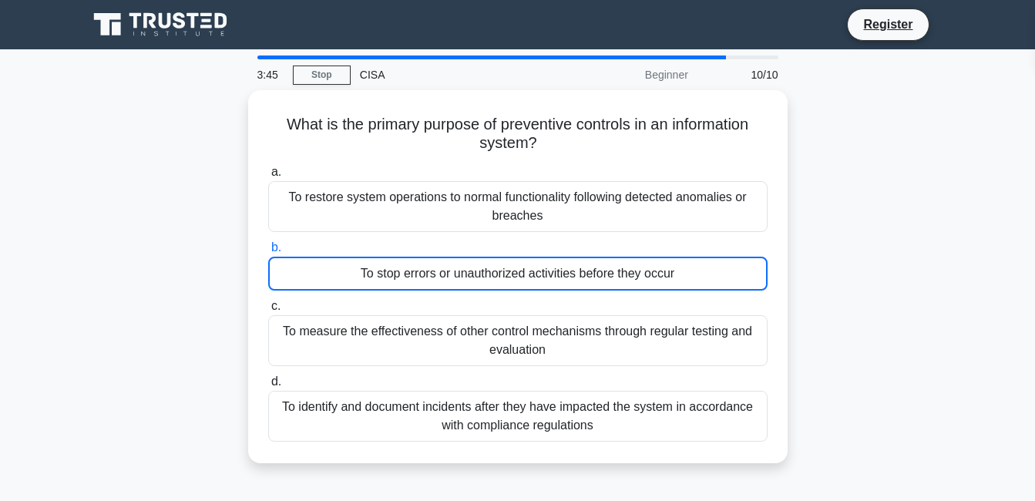
drag, startPoint x: 264, startPoint y: 118, endPoint x: 539, endPoint y: 463, distance: 441.4
click at [539, 463] on div "What is the primary purpose of preventive controls in an information system? .s…" at bounding box center [517, 276] width 539 height 373
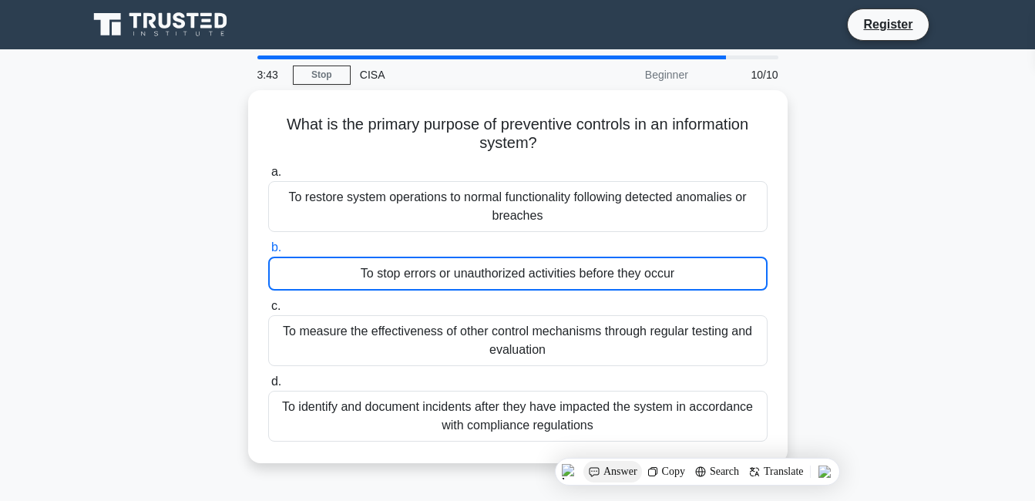
click at [607, 466] on span "Answer" at bounding box center [620, 471] width 34 height 12
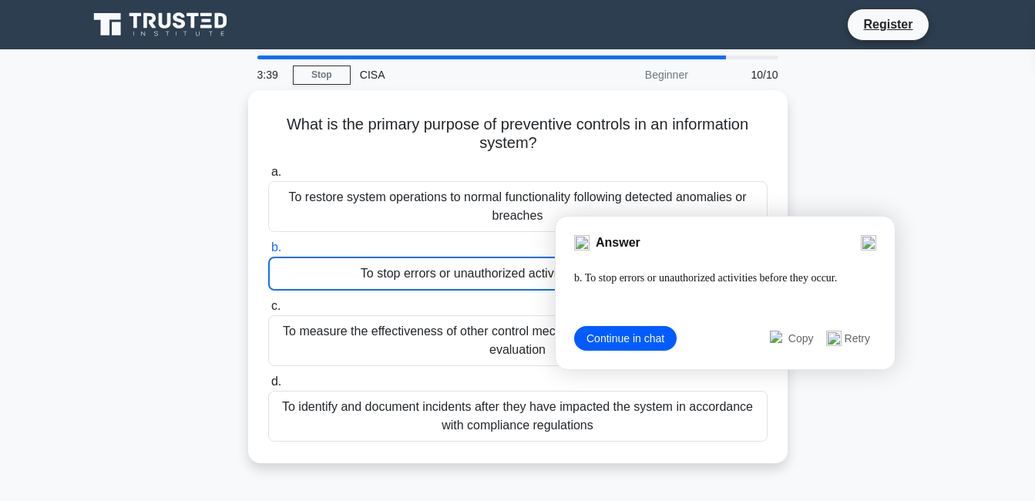
click at [216, 352] on div "What is the primary purpose of preventive controls in an information system? .s…" at bounding box center [518, 285] width 879 height 391
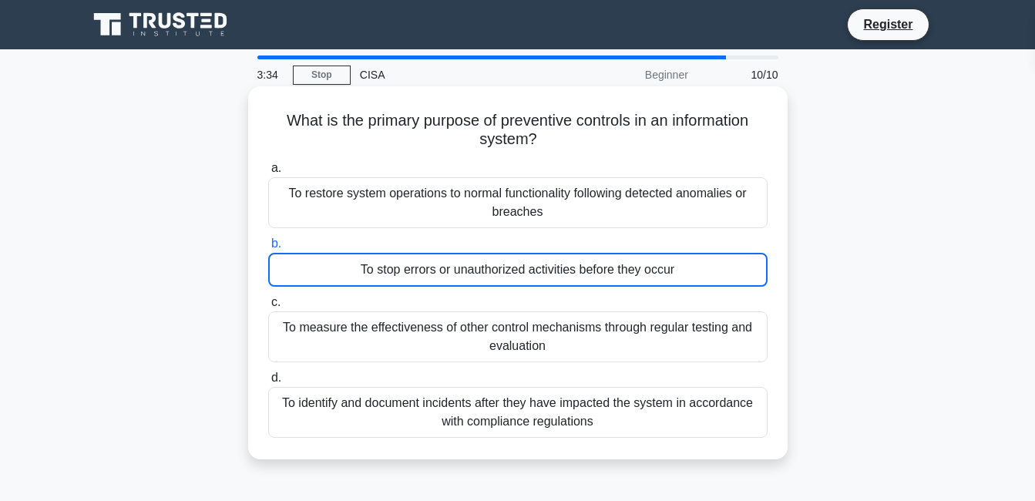
click at [528, 273] on div "To stop errors or unauthorized activities before they occur" at bounding box center [517, 270] width 499 height 34
click at [268, 249] on input "b. To stop errors or unauthorized activities before they occur" at bounding box center [268, 244] width 0 height 10
click at [528, 273] on div "To stop errors or unauthorized activities before they occur" at bounding box center [517, 270] width 499 height 34
click at [268, 249] on input "b. To stop errors or unauthorized activities before they occur" at bounding box center [268, 244] width 0 height 10
click at [528, 273] on div "To stop errors or unauthorized activities before they occur" at bounding box center [517, 270] width 499 height 34
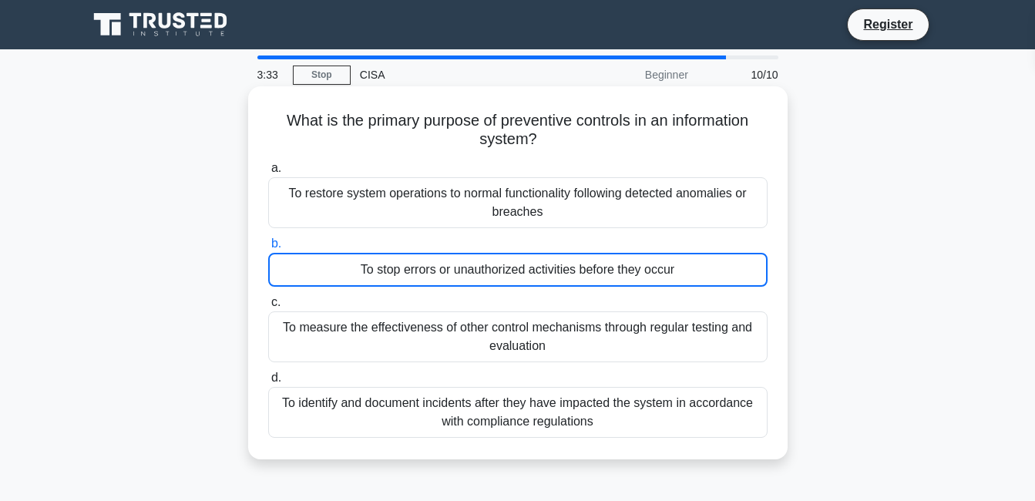
click at [268, 249] on input "b. To stop errors or unauthorized activities before they occur" at bounding box center [268, 244] width 0 height 10
click at [528, 273] on div "To stop errors or unauthorized activities before they occur" at bounding box center [517, 270] width 499 height 34
click at [268, 249] on input "b. To stop errors or unauthorized activities before they occur" at bounding box center [268, 244] width 0 height 10
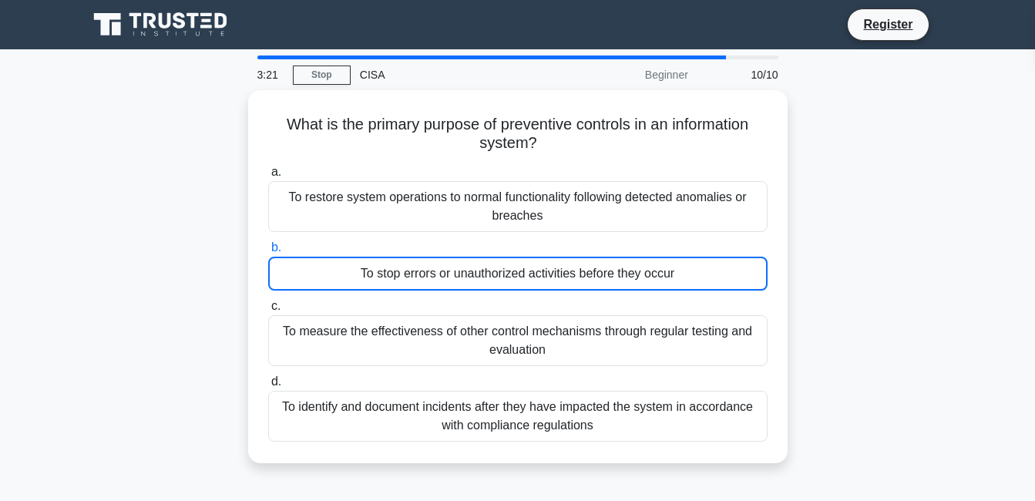
click at [834, 177] on div "What is the primary purpose of preventive controls in an information system? .s…" at bounding box center [518, 285] width 879 height 391
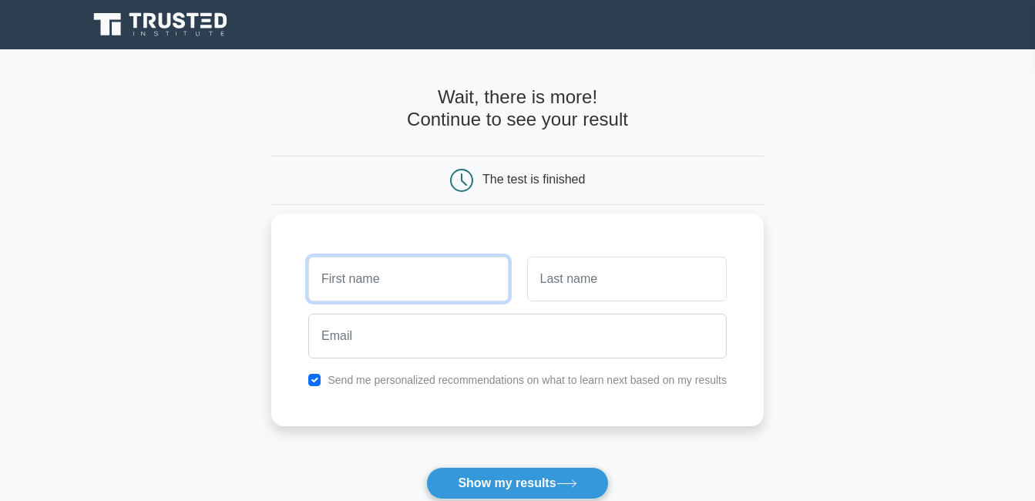
click at [432, 287] on input "text" at bounding box center [408, 279] width 200 height 45
type input "jane"
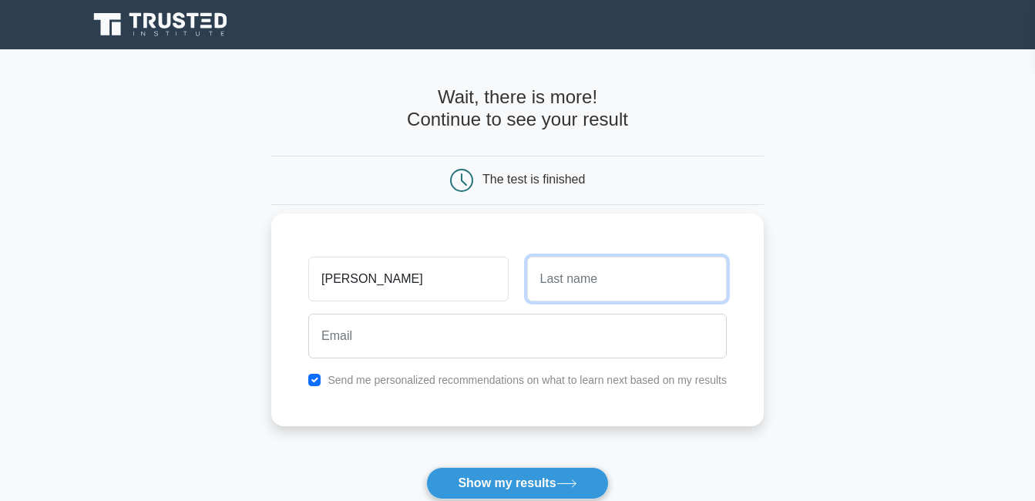
click at [566, 283] on input "text" at bounding box center [627, 279] width 200 height 45
type input "iroh"
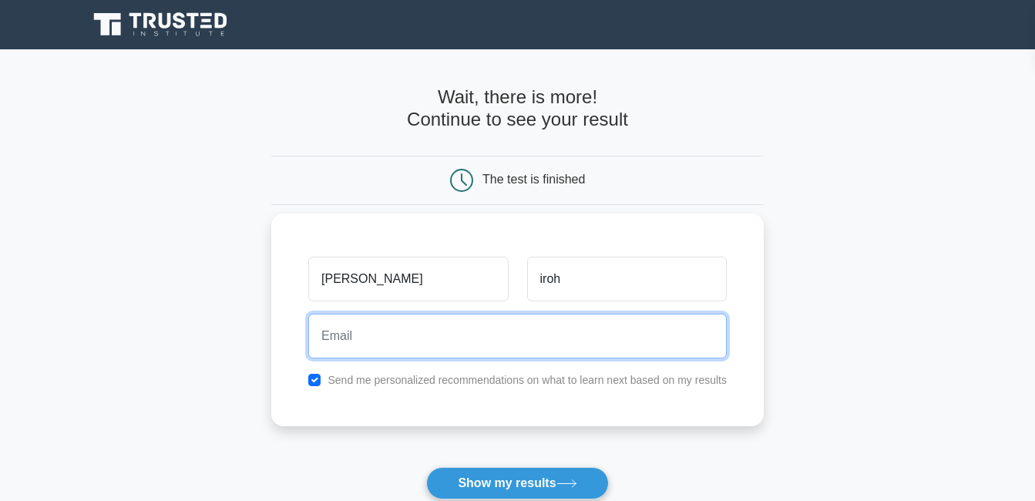
click at [373, 321] on input "email" at bounding box center [517, 336] width 418 height 45
type input "kelechiokoroafor276@gmail.com"
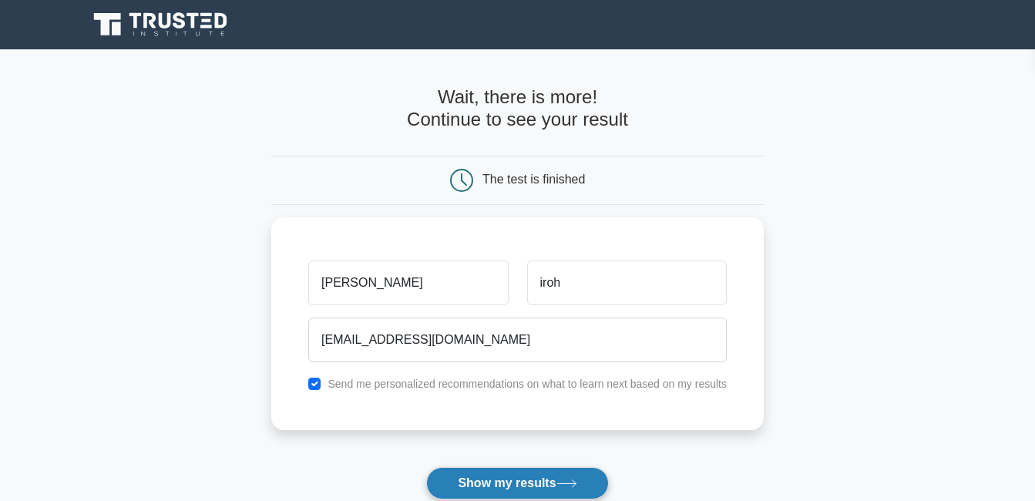
click at [507, 479] on button "Show my results" at bounding box center [517, 483] width 182 height 32
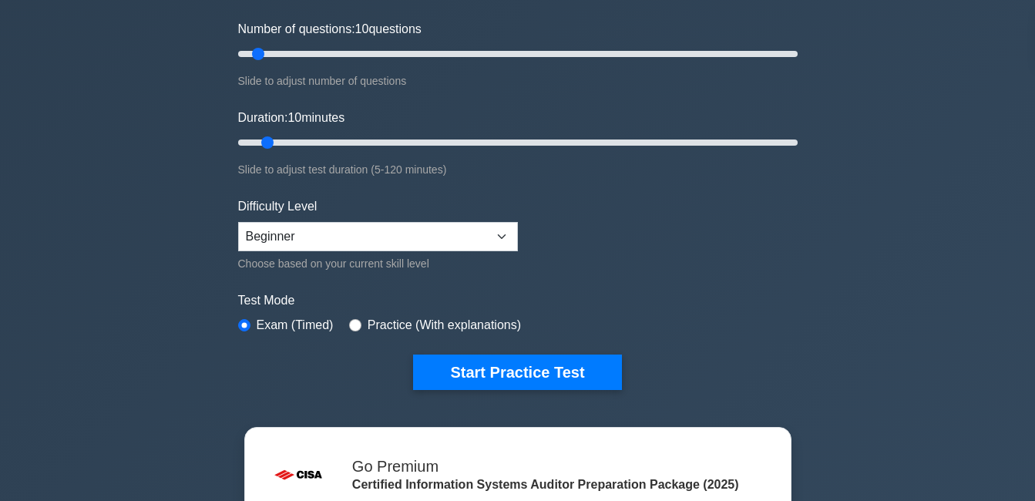
scroll to position [247, 0]
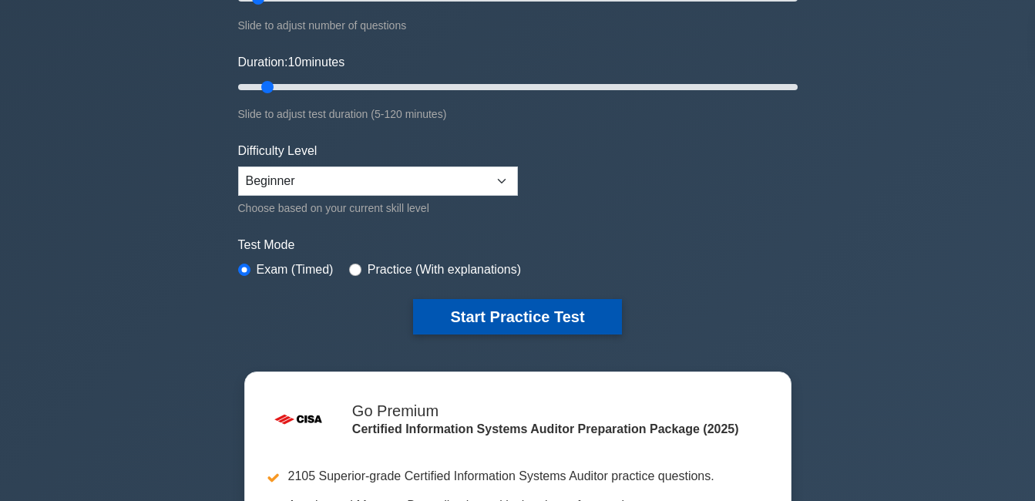
click at [519, 323] on button "Start Practice Test" at bounding box center [517, 316] width 208 height 35
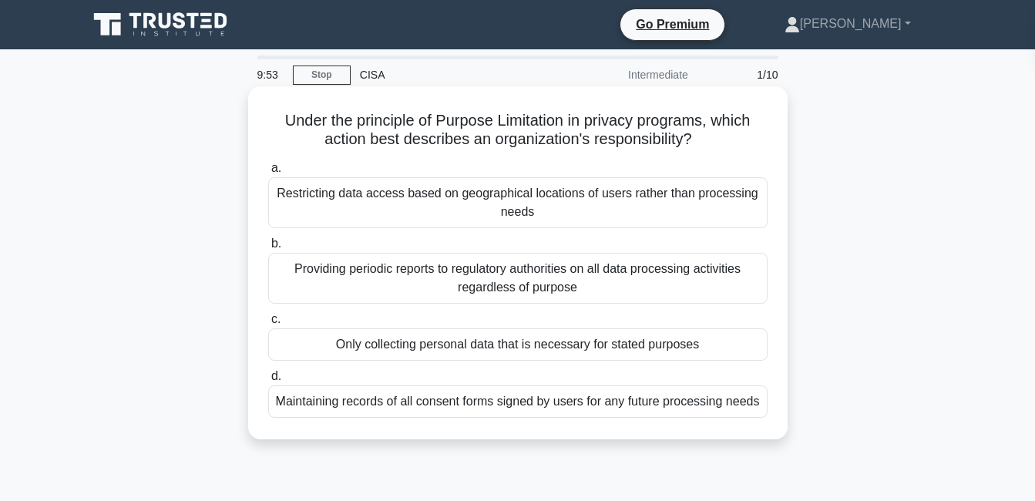
drag, startPoint x: 274, startPoint y: 122, endPoint x: 526, endPoint y: 405, distance: 378.8
click at [526, 405] on div "Under the principle of Purpose Limitation in privacy programs, which action bes…" at bounding box center [517, 262] width 527 height 341
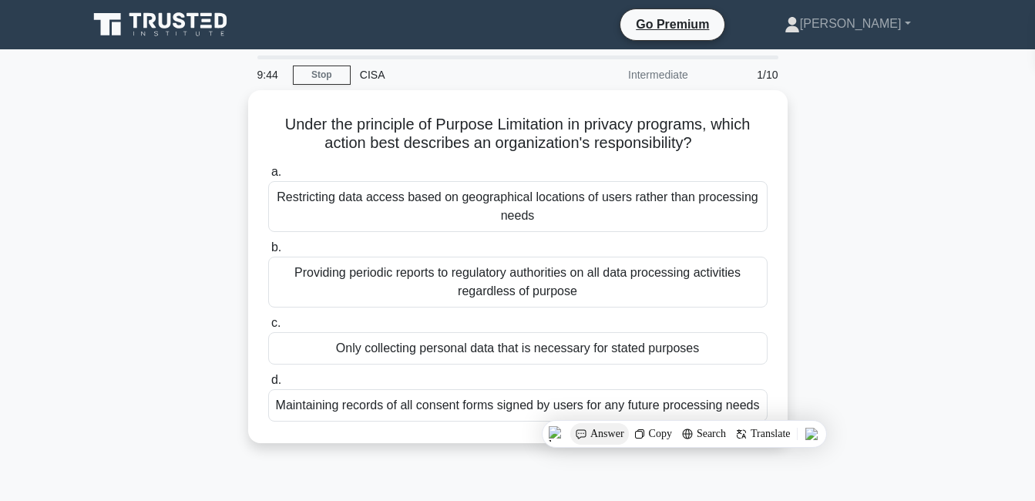
click at [593, 431] on span "Answer" at bounding box center [607, 434] width 34 height 12
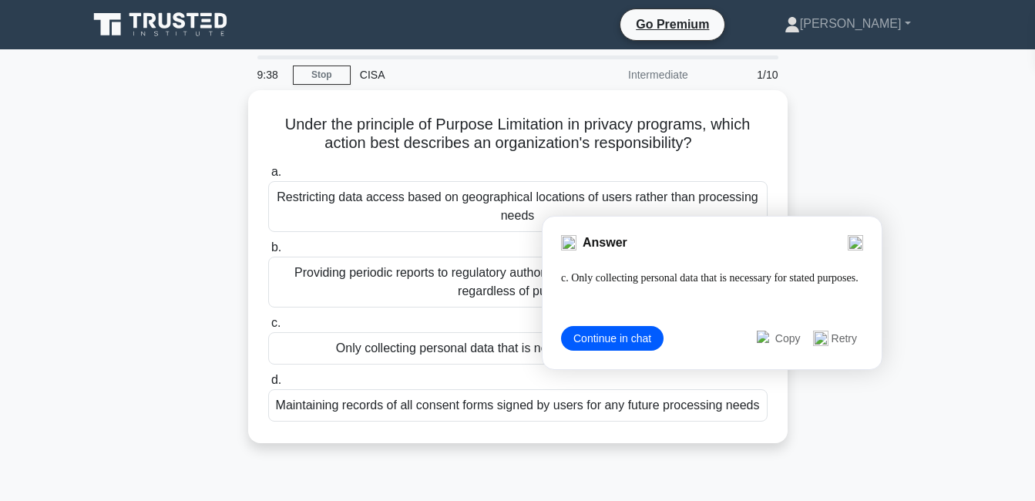
click at [187, 431] on div "Under the principle of Purpose Limitation in privacy programs, which action bes…" at bounding box center [518, 275] width 879 height 371
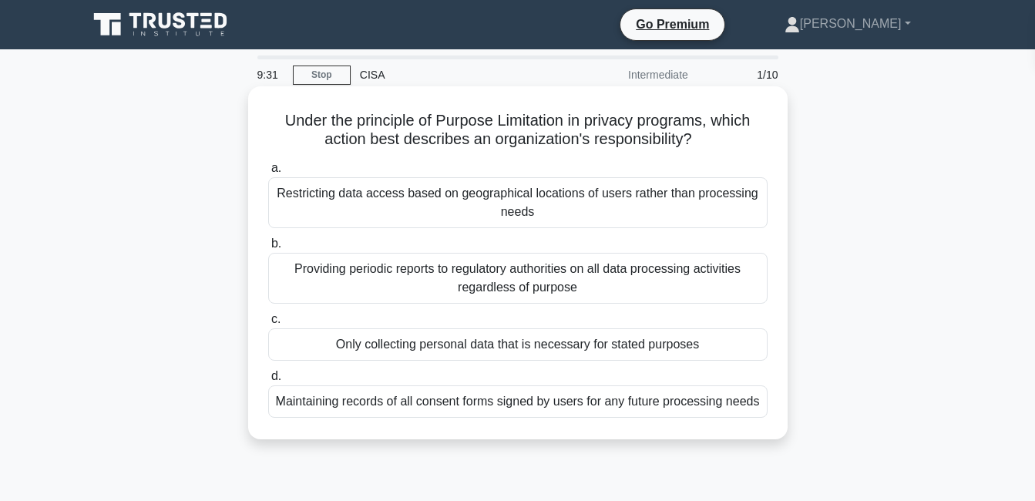
click at [365, 350] on div "Only collecting personal data that is necessary for stated purposes" at bounding box center [517, 344] width 499 height 32
click at [268, 324] on input "c. Only collecting personal data that is necessary for stated purposes" at bounding box center [268, 319] width 0 height 10
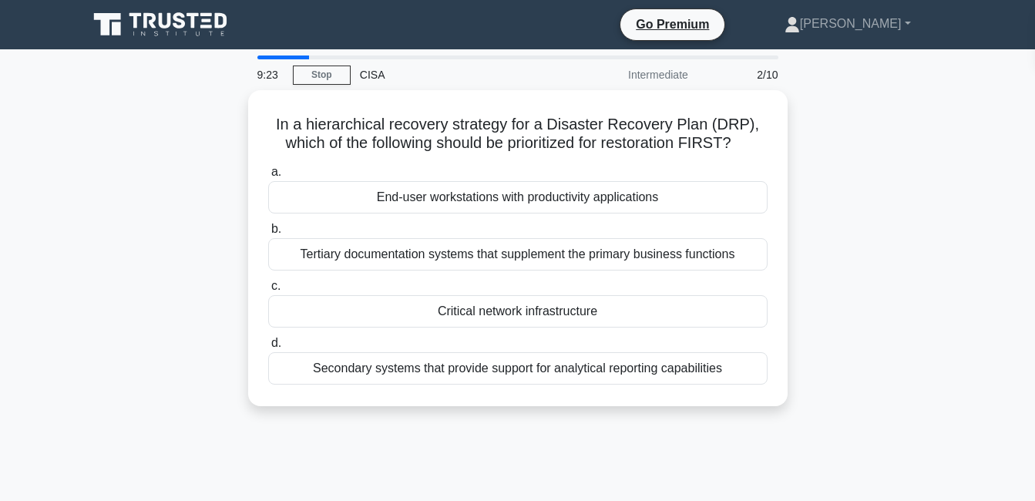
drag, startPoint x: 275, startPoint y: 126, endPoint x: 739, endPoint y: 407, distance: 542.5
click at [739, 407] on div "In a hierarchical recovery strategy for a Disaster Recovery Plan (DRP), which o…" at bounding box center [518, 257] width 879 height 334
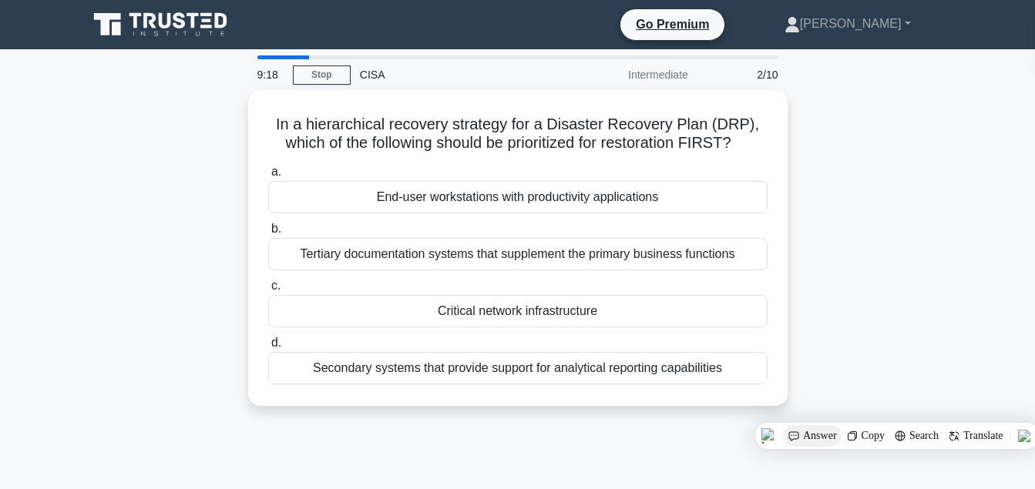
click at [812, 433] on span "Answer" at bounding box center [820, 436] width 34 height 12
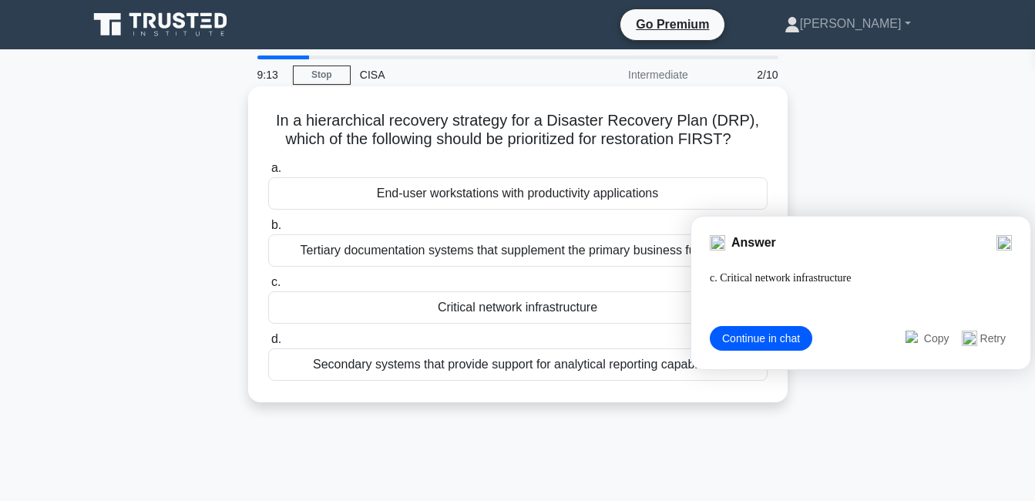
click at [497, 311] on div "Critical network infrastructure" at bounding box center [517, 307] width 499 height 32
click at [268, 287] on input "c. Critical network infrastructure" at bounding box center [268, 282] width 0 height 10
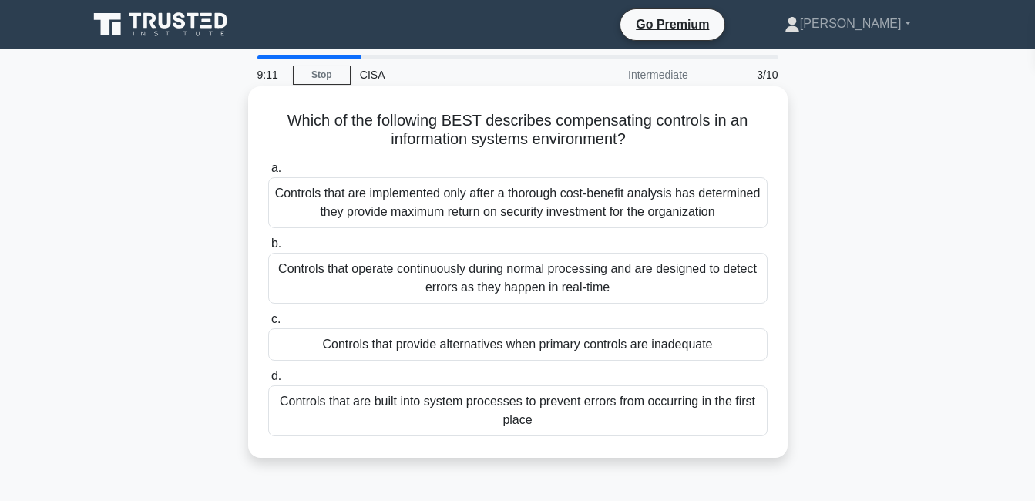
click at [262, 111] on div "Which of the following BEST describes compensating controls in an information s…" at bounding box center [517, 271] width 527 height 359
drag, startPoint x: 262, startPoint y: 111, endPoint x: 674, endPoint y: 443, distance: 528.8
click at [674, 443] on div "Which of the following BEST describes compensating controls in an information s…" at bounding box center [517, 271] width 527 height 359
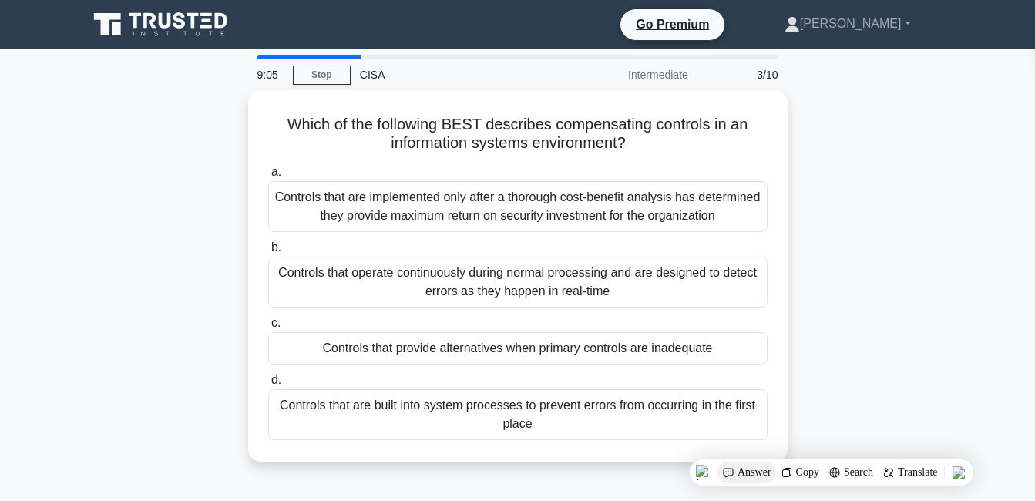
click at [751, 469] on span "Answer" at bounding box center [754, 472] width 34 height 12
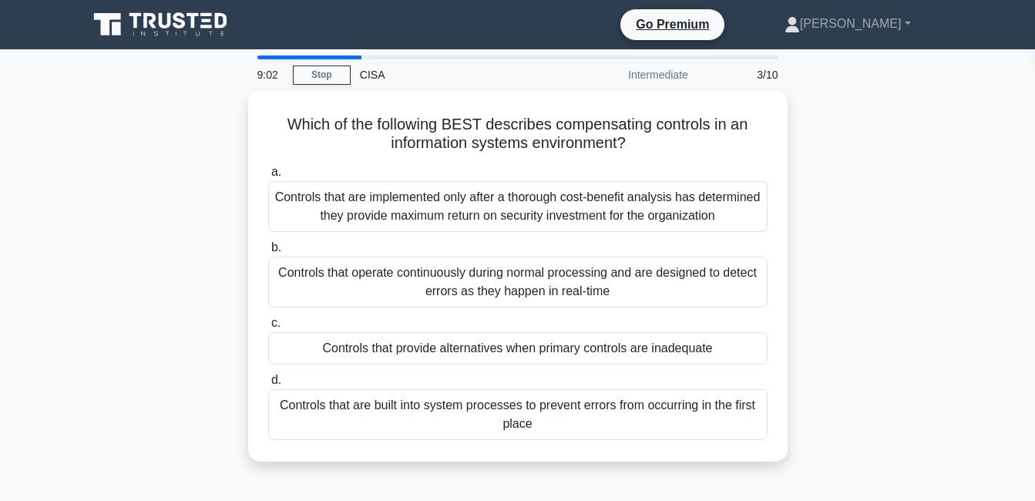
click at [698, 489] on div "9:02 Stop CISA Intermediate 3/10 Which of the following BEST describes compensa…" at bounding box center [518, 440] width 879 height 771
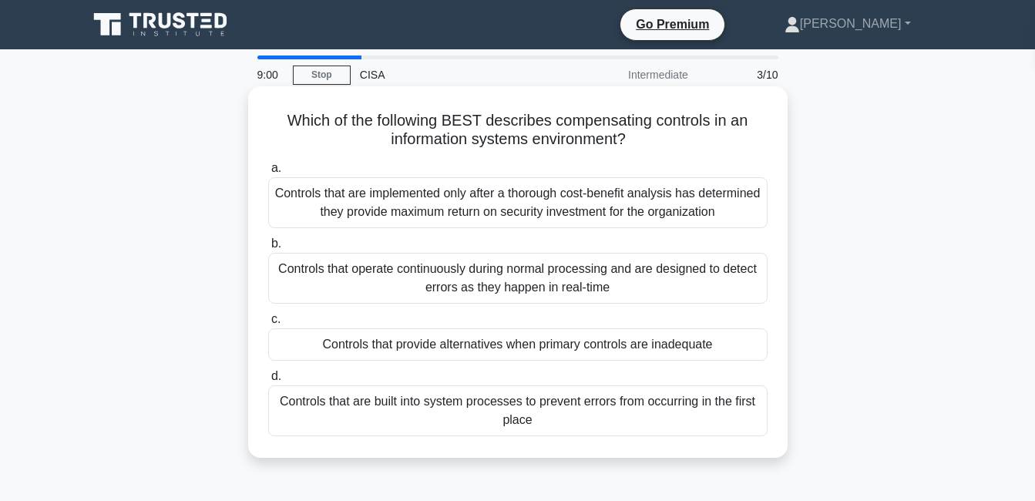
click at [586, 349] on div "Controls that provide alternatives when primary controls are inadequate" at bounding box center [517, 344] width 499 height 32
click at [268, 324] on input "c. Controls that provide alternatives when primary controls are inadequate" at bounding box center [268, 319] width 0 height 10
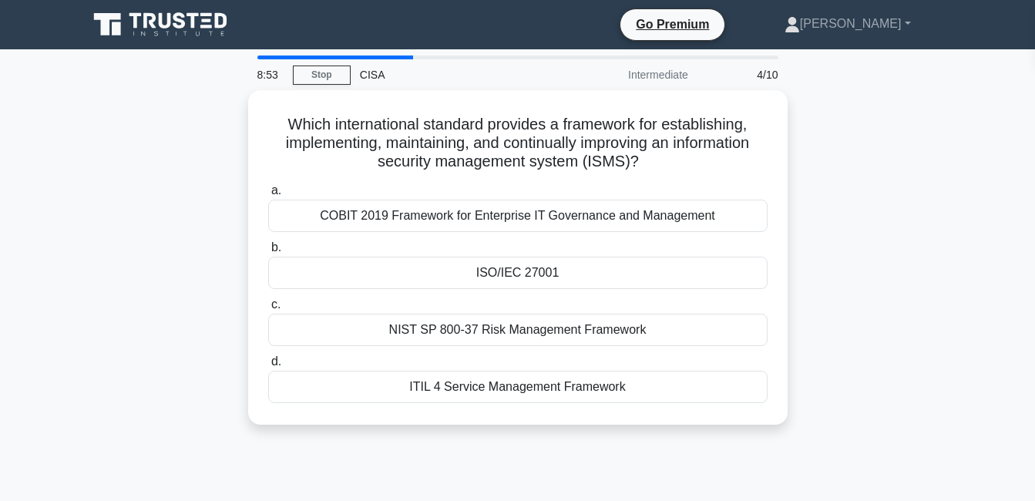
drag, startPoint x: 267, startPoint y: 117, endPoint x: 711, endPoint y: 425, distance: 540.4
click at [711, 425] on div "Which international standard provides a framework for establishing, implementin…" at bounding box center [518, 266] width 879 height 353
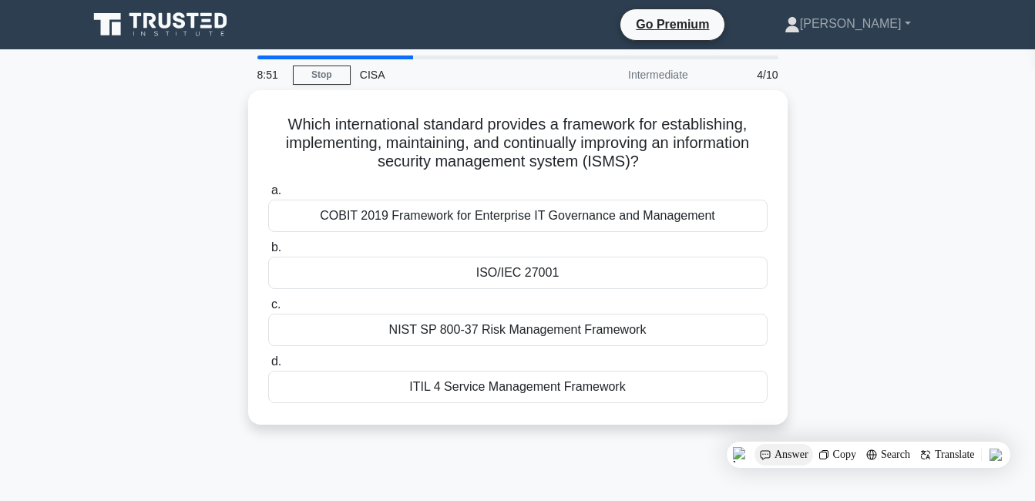
click at [770, 453] on img at bounding box center [765, 455] width 12 height 12
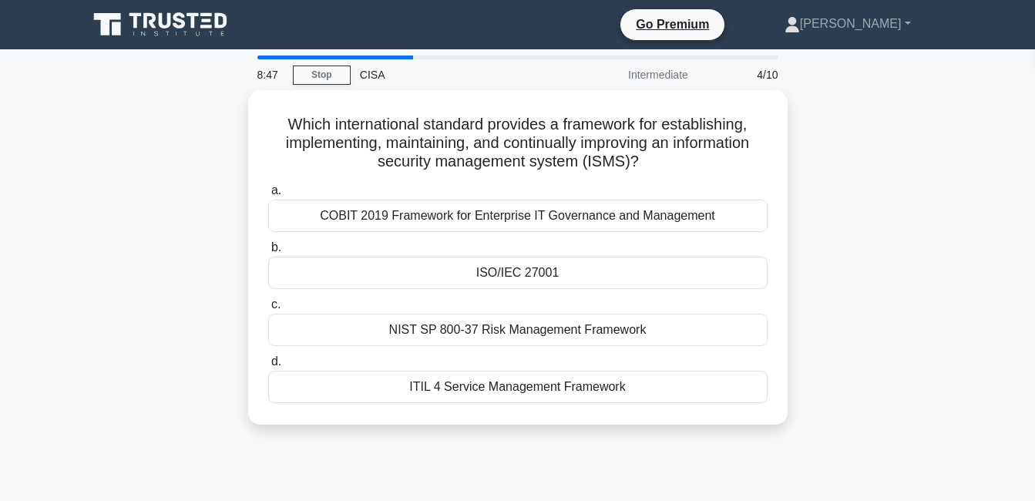
click at [724, 453] on div "8:47 Stop CISA Intermediate 4/10 Which international standard provides a framew…" at bounding box center [518, 440] width 879 height 771
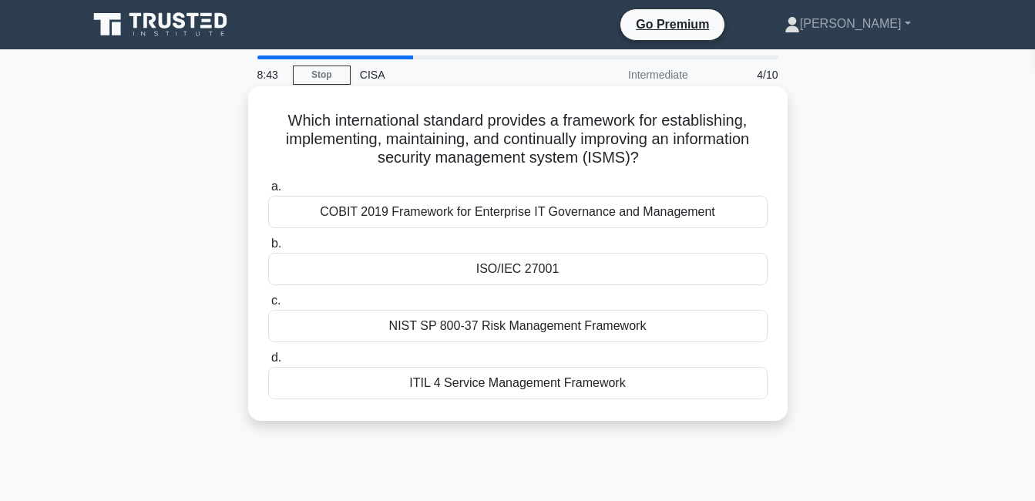
click at [525, 270] on div "ISO/IEC 27001" at bounding box center [517, 269] width 499 height 32
click at [268, 249] on input "b. ISO/IEC 27001" at bounding box center [268, 244] width 0 height 10
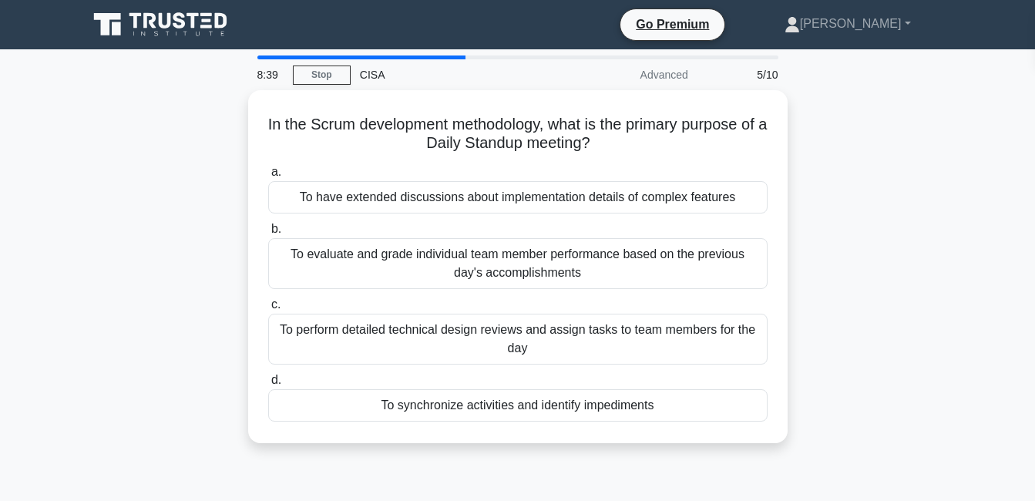
drag, startPoint x: 270, startPoint y: 110, endPoint x: 628, endPoint y: 473, distance: 510.0
click at [628, 473] on div "8:39 Stop CISA Advanced 5/10 In the Scrum development methodology, what is the …" at bounding box center [518, 440] width 879 height 771
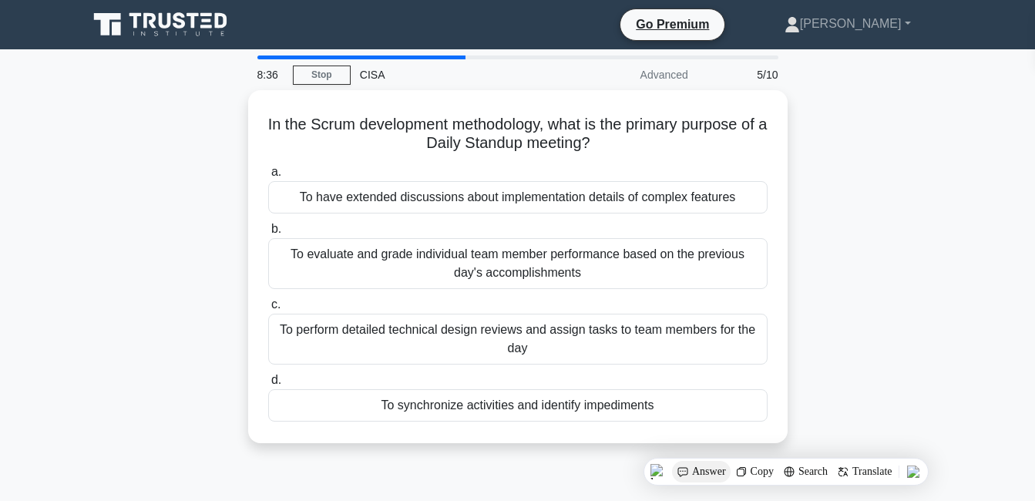
click at [704, 465] on span "Answer" at bounding box center [709, 471] width 34 height 12
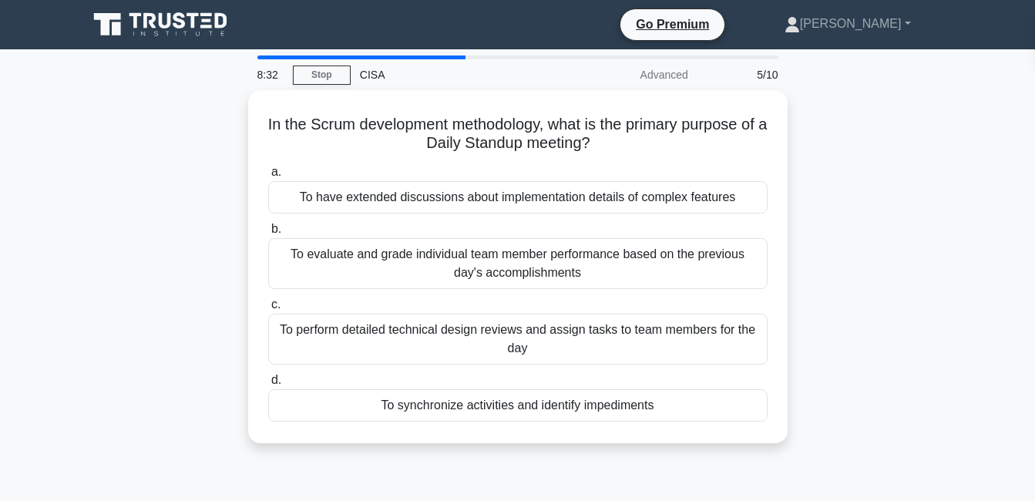
click at [664, 479] on div "8:32 Stop CISA Advanced 5/10 In the Scrum development methodology, what is the …" at bounding box center [518, 440] width 879 height 771
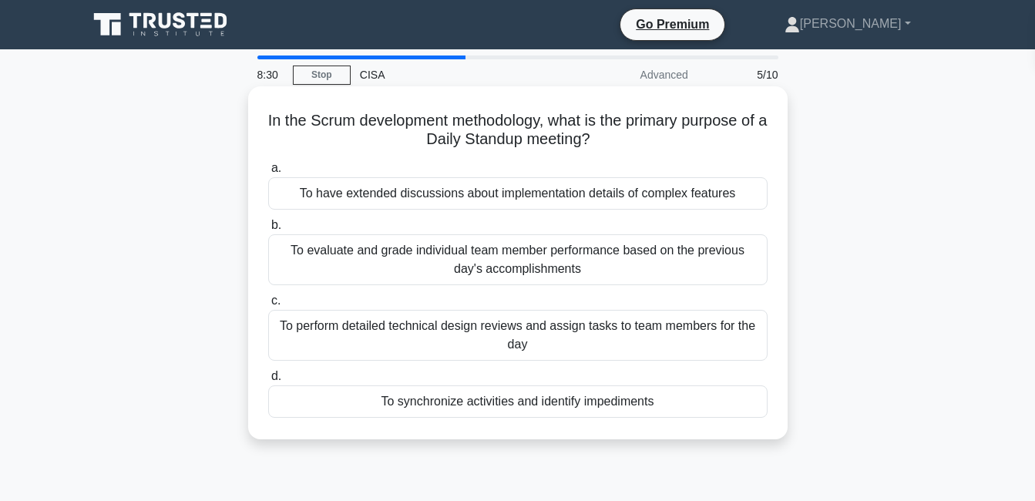
click at [572, 402] on div "To synchronize activities and identify impediments" at bounding box center [517, 401] width 499 height 32
click at [268, 381] on input "d. To synchronize activities and identify impediments" at bounding box center [268, 376] width 0 height 10
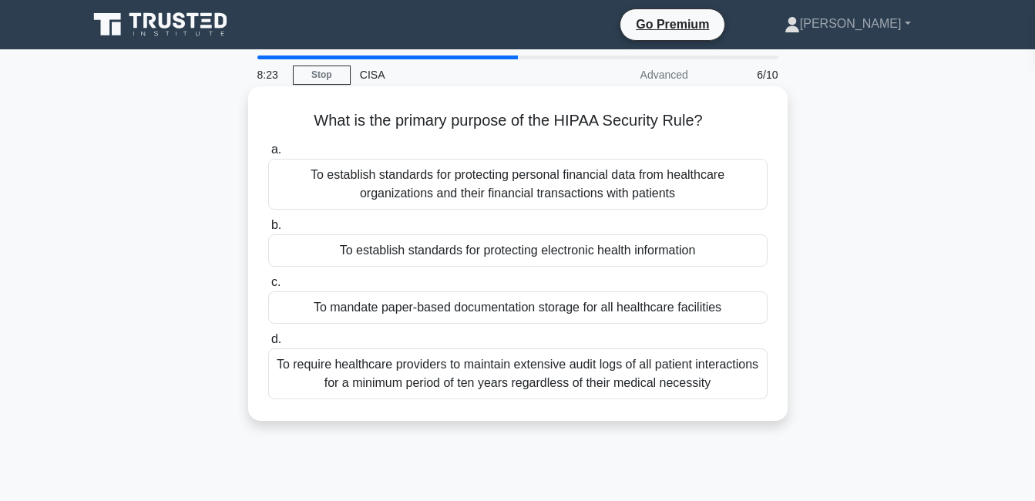
drag, startPoint x: 297, startPoint y: 110, endPoint x: 694, endPoint y: 395, distance: 488.7
click at [694, 395] on div "What is the primary purpose of the HIPAA Security Rule? .spinner_0XTQ{transform…" at bounding box center [517, 253] width 527 height 322
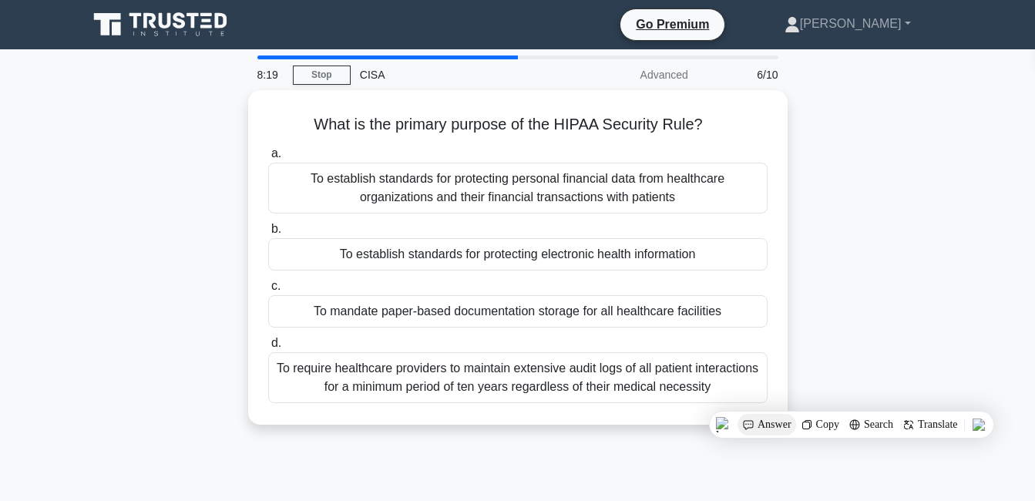
click at [758, 423] on span "Answer" at bounding box center [775, 424] width 34 height 12
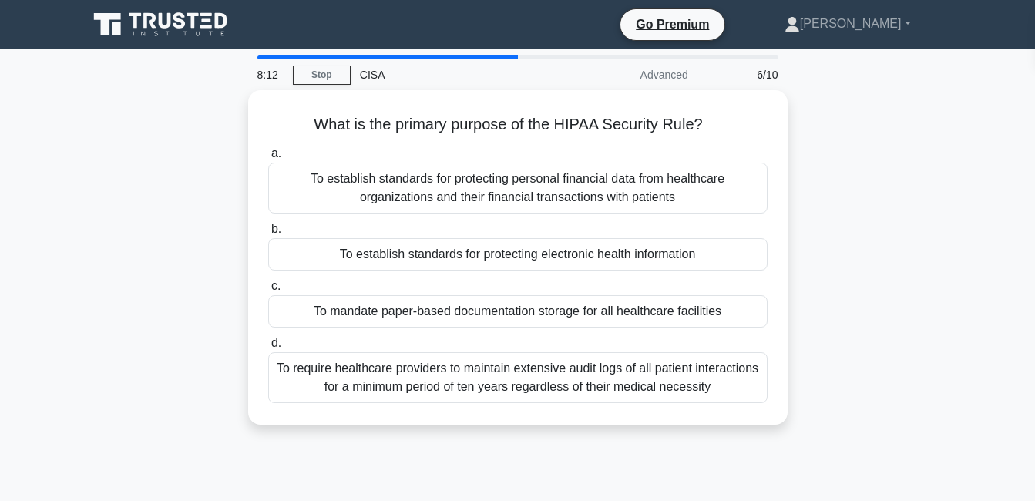
click at [700, 445] on div "8:12 Stop CISA Advanced 6/10 What is the primary purpose of the HIPAA Security …" at bounding box center [518, 440] width 879 height 771
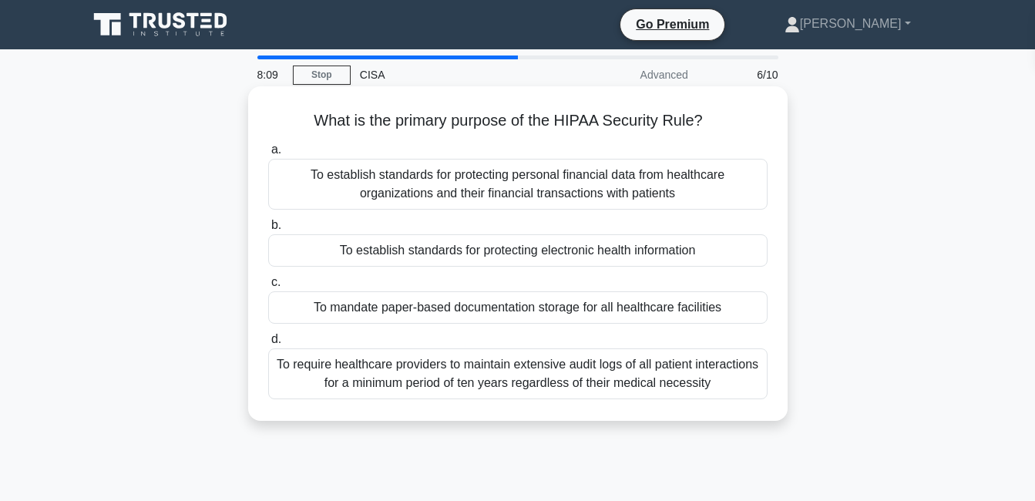
click at [497, 245] on div "To establish standards for protecting electronic health information" at bounding box center [517, 250] width 499 height 32
click at [268, 230] on input "b. To establish standards for protecting electronic health information" at bounding box center [268, 225] width 0 height 10
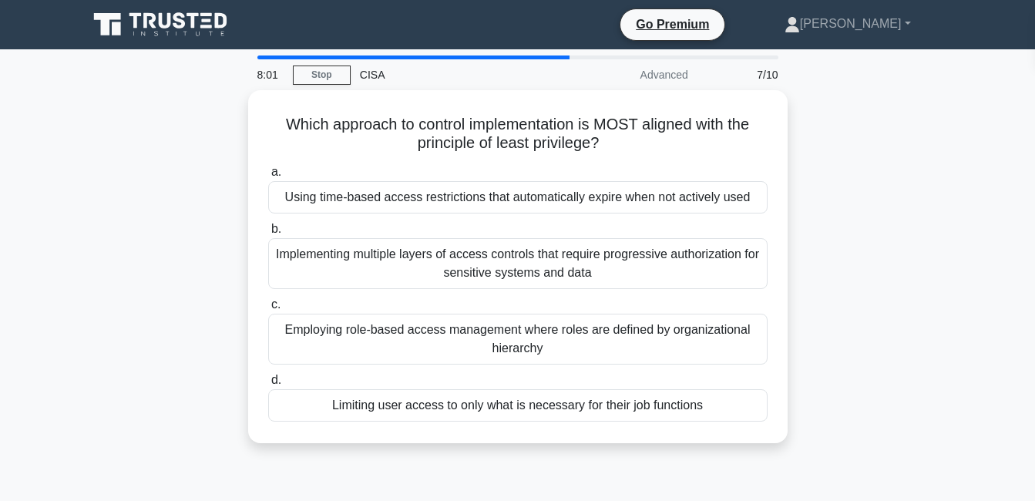
drag, startPoint x: 264, startPoint y: 119, endPoint x: 769, endPoint y: 457, distance: 607.9
click at [769, 457] on div "Which approach to control implementation is MOST aligned with the principle of …" at bounding box center [518, 275] width 879 height 371
click at [833, 482] on div "Answer" at bounding box center [857, 486] width 48 height 22
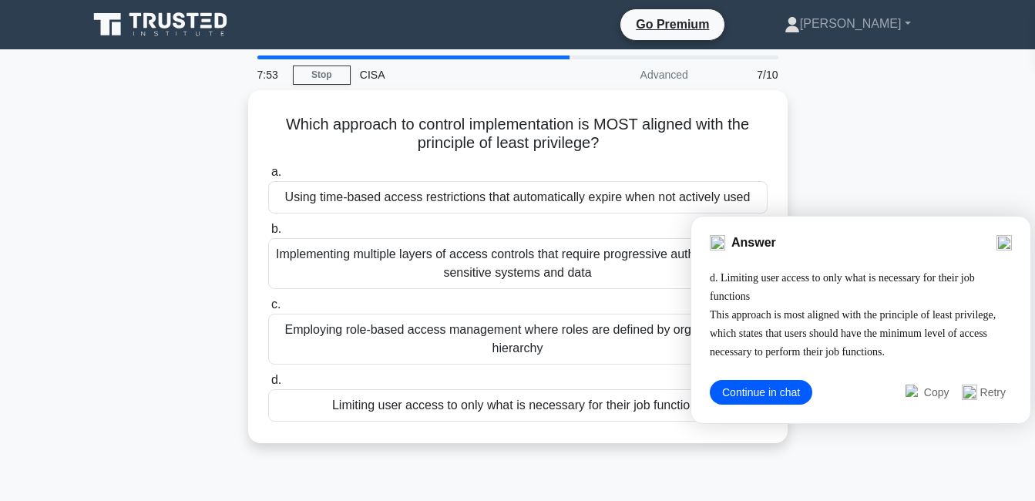
click at [681, 478] on div "7:53 Stop CISA Advanced 7/10 Which approach to control implementation is MOST a…" at bounding box center [518, 440] width 879 height 771
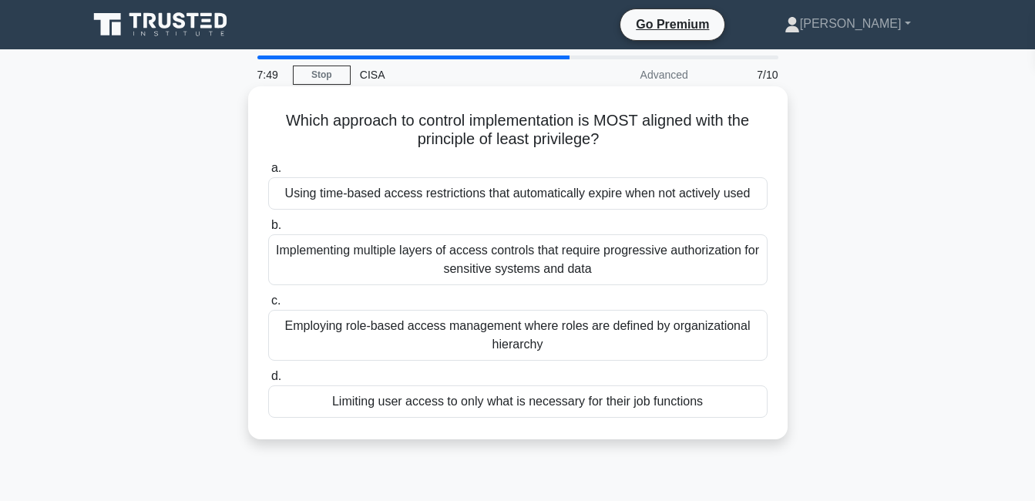
click at [627, 403] on div "Limiting user access to only what is necessary for their job functions" at bounding box center [517, 401] width 499 height 32
click at [268, 381] on input "d. Limiting user access to only what is necessary for their job functions" at bounding box center [268, 376] width 0 height 10
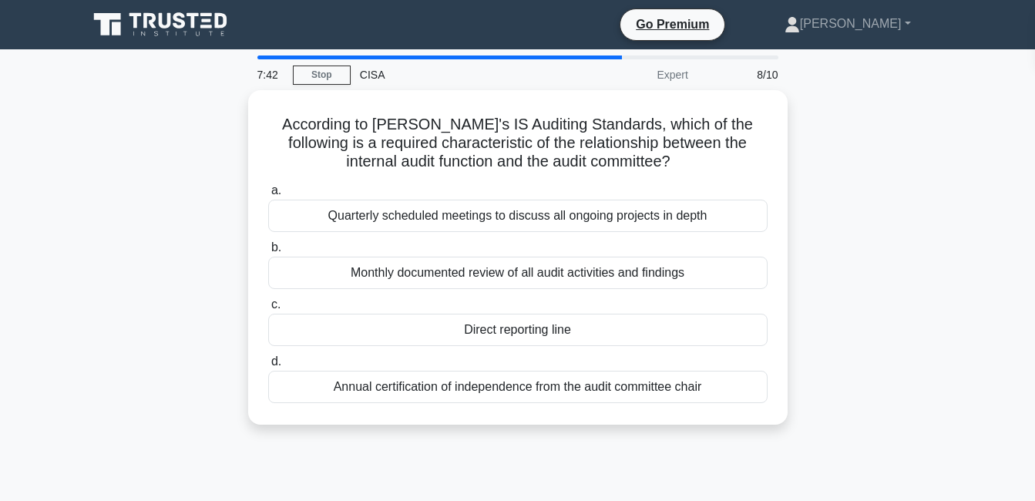
drag, startPoint x: 268, startPoint y: 117, endPoint x: 801, endPoint y: 440, distance: 623.4
click at [801, 440] on div "According to ISACA's IS Auditing Standards, which of the following is a require…" at bounding box center [518, 266] width 879 height 353
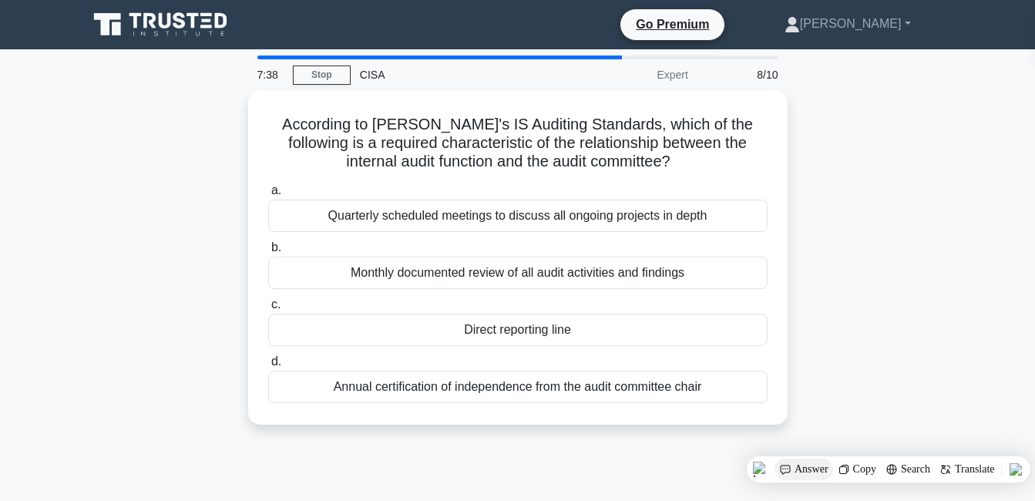
click at [786, 466] on img at bounding box center [785, 469] width 12 height 12
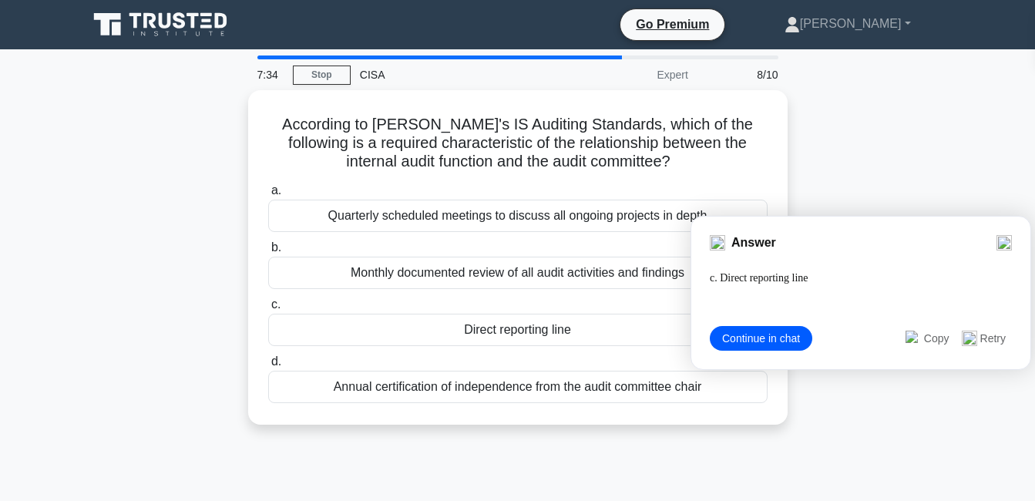
click at [737, 462] on div "7:34 Stop CISA Expert 8/10 According to ISACA's IS Auditing Standards, which of…" at bounding box center [518, 440] width 879 height 771
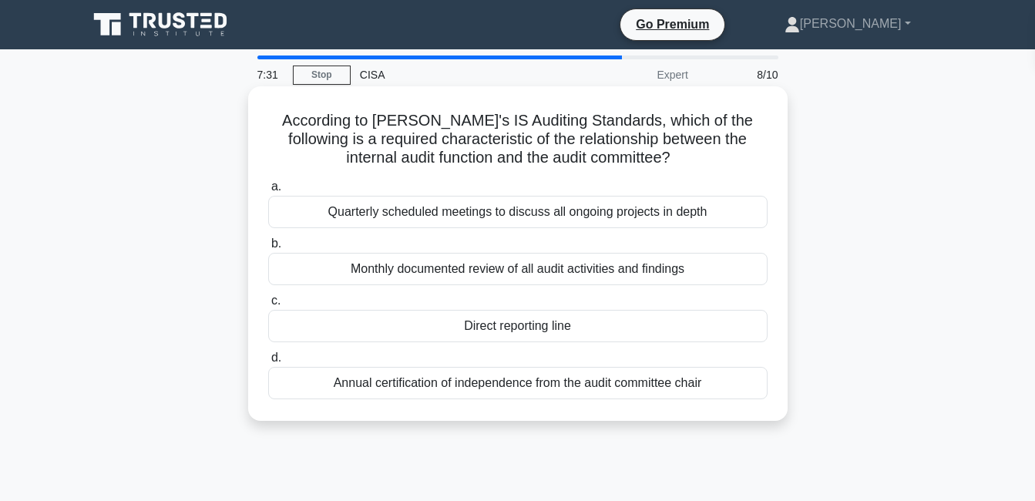
click at [573, 328] on div "Direct reporting line" at bounding box center [517, 326] width 499 height 32
click at [268, 306] on input "c. Direct reporting line" at bounding box center [268, 301] width 0 height 10
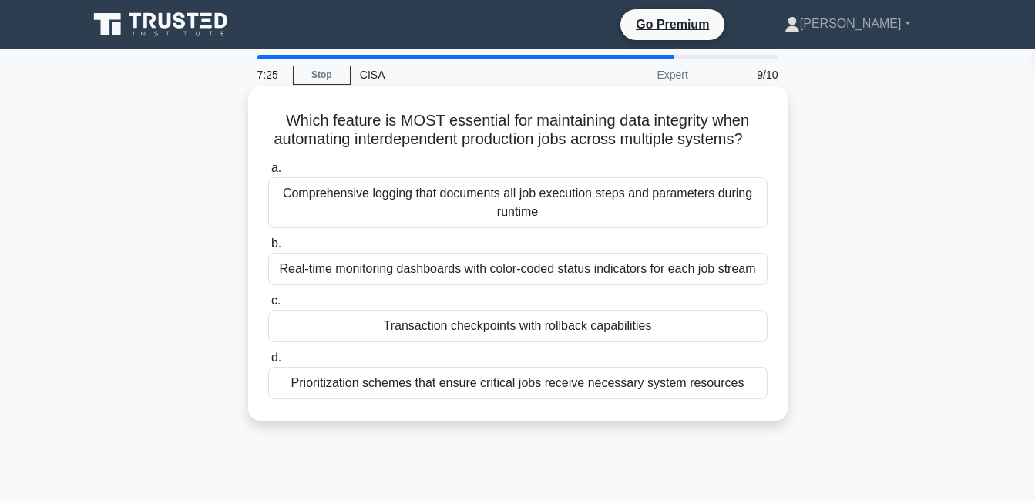
drag, startPoint x: 268, startPoint y: 115, endPoint x: 679, endPoint y: 432, distance: 519.1
click at [679, 415] on div "Which feature is MOST essential for maintaining data integrity when automating …" at bounding box center [517, 253] width 527 height 322
click at [667, 399] on div "Prioritization schemes that ensure critical jobs receive necessary system resou…" at bounding box center [517, 383] width 499 height 32
click at [268, 363] on input "d. Prioritization schemes that ensure critical jobs receive necessary system re…" at bounding box center [268, 358] width 0 height 10
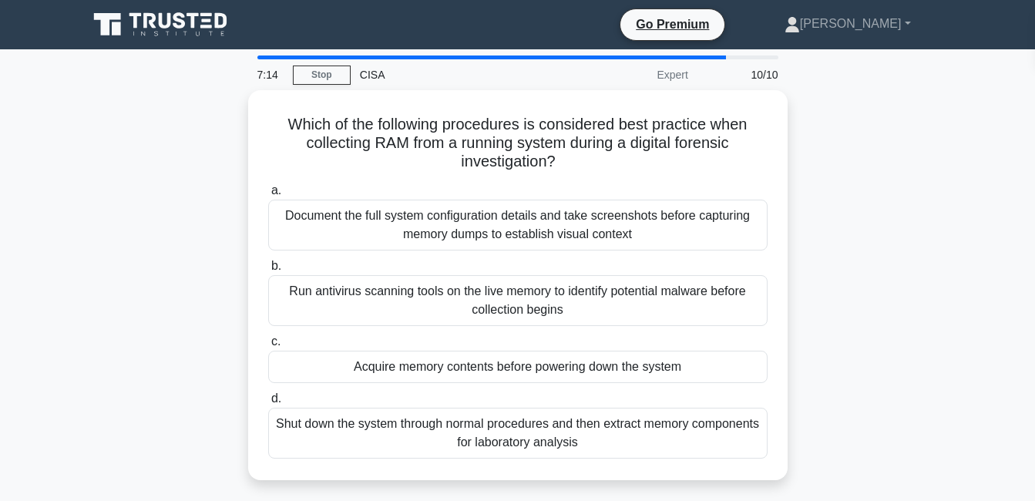
click at [667, 411] on div "Shut down the system through normal procedures and then extract memory componen…" at bounding box center [517, 433] width 499 height 51
click at [268, 404] on input "d. Shut down the system through normal procedures and then extract memory compo…" at bounding box center [268, 399] width 0 height 10
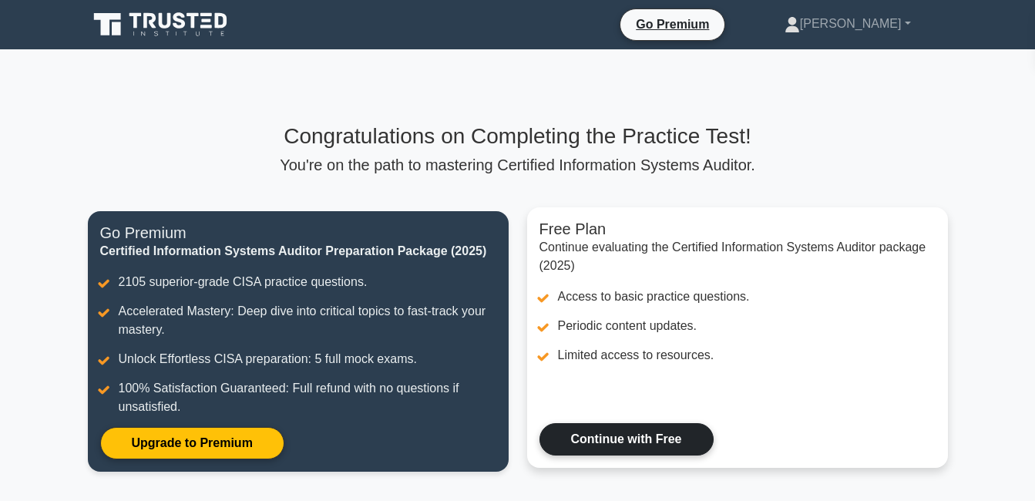
click at [562, 437] on link "Continue with Free" at bounding box center [626, 439] width 174 height 32
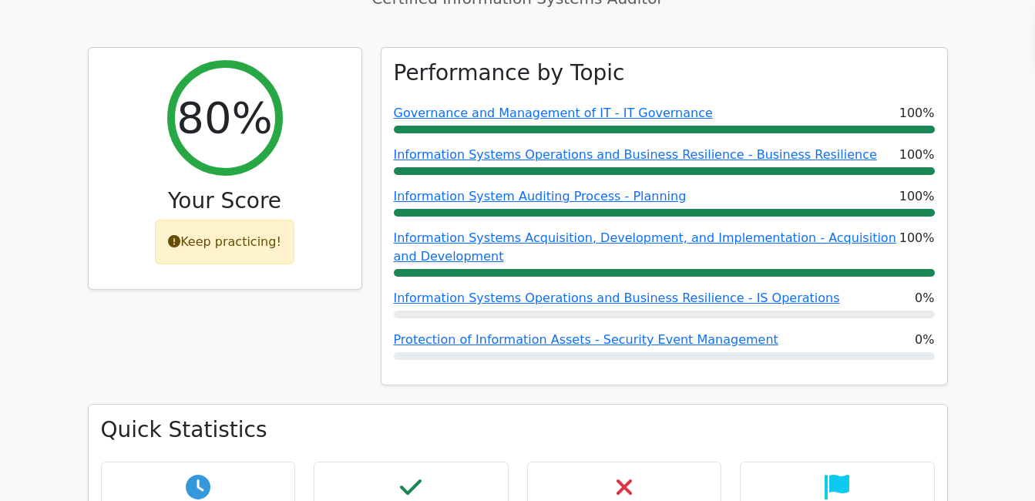
scroll to position [432, 0]
